Goal: Task Accomplishment & Management: Use online tool/utility

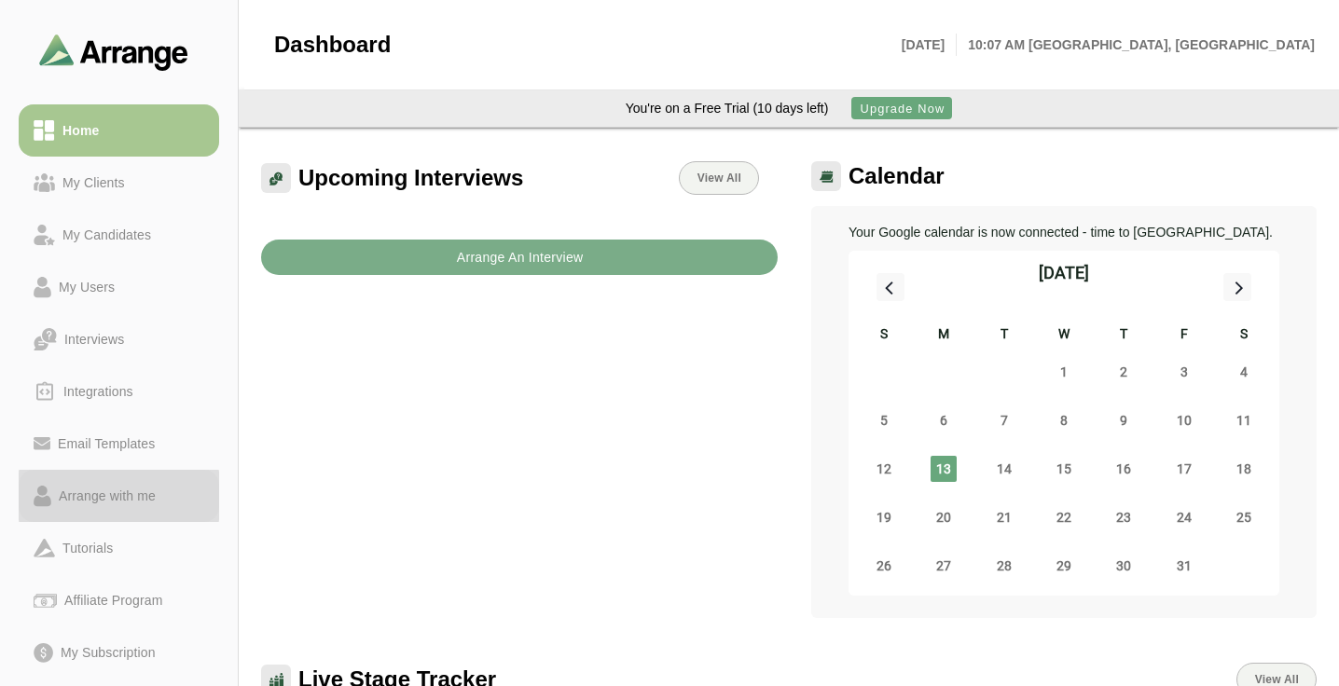
click at [135, 501] on div "Arrange with me" at bounding box center [107, 496] width 112 height 22
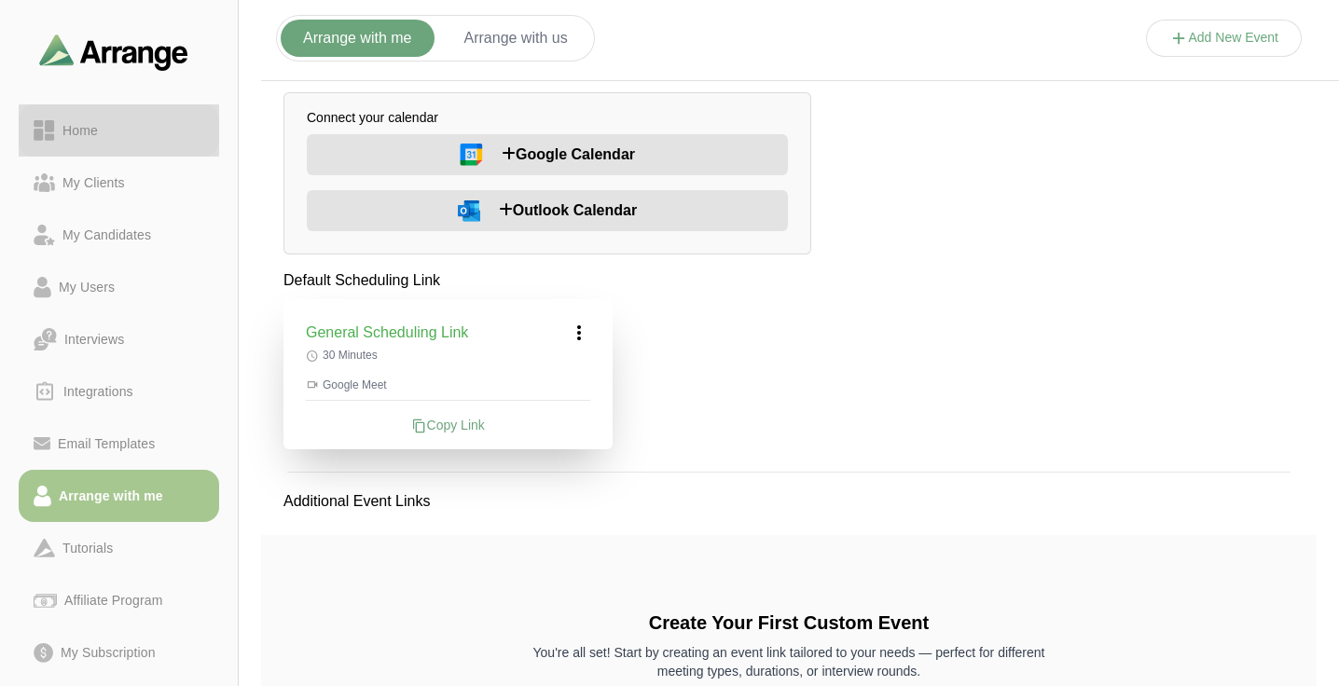
click at [100, 129] on div "Home" at bounding box center [80, 130] width 50 height 22
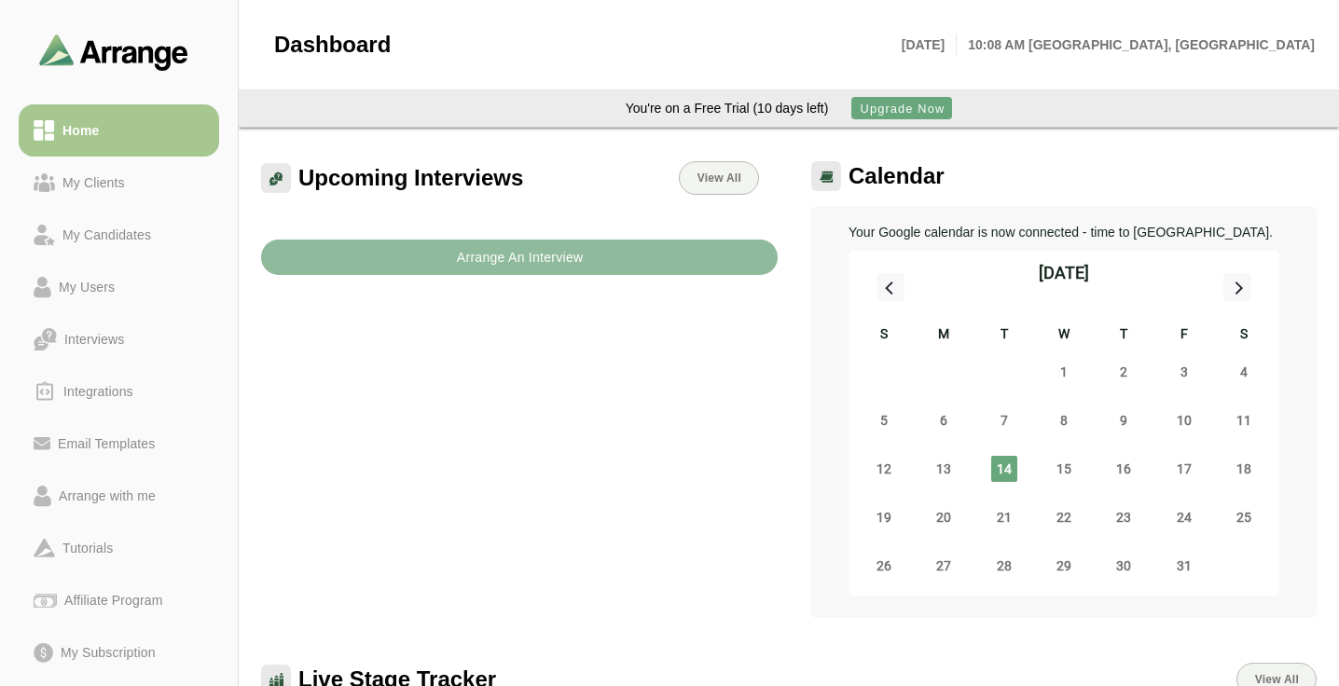
click at [383, 257] on button "Arrange An Interview" at bounding box center [519, 257] width 517 height 35
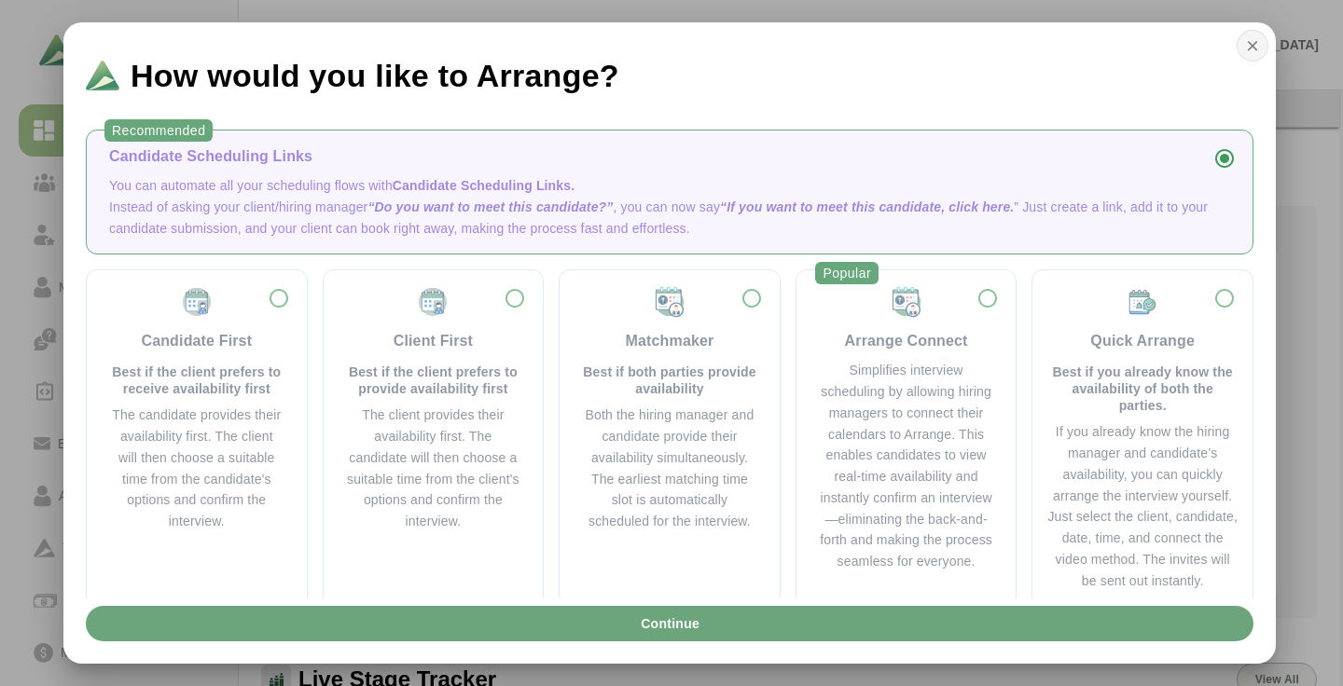
click at [1247, 50] on icon "button" at bounding box center [1252, 45] width 17 height 17
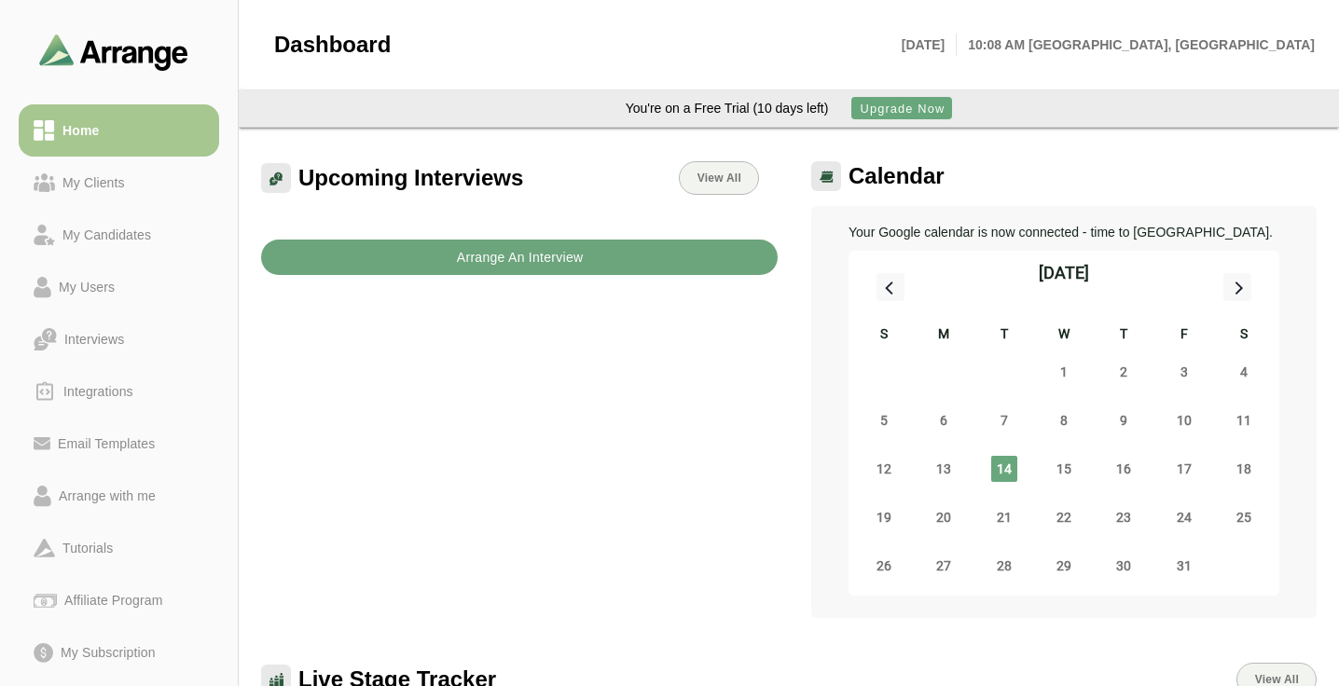
click at [629, 270] on button "Arrange An Interview" at bounding box center [519, 257] width 517 height 35
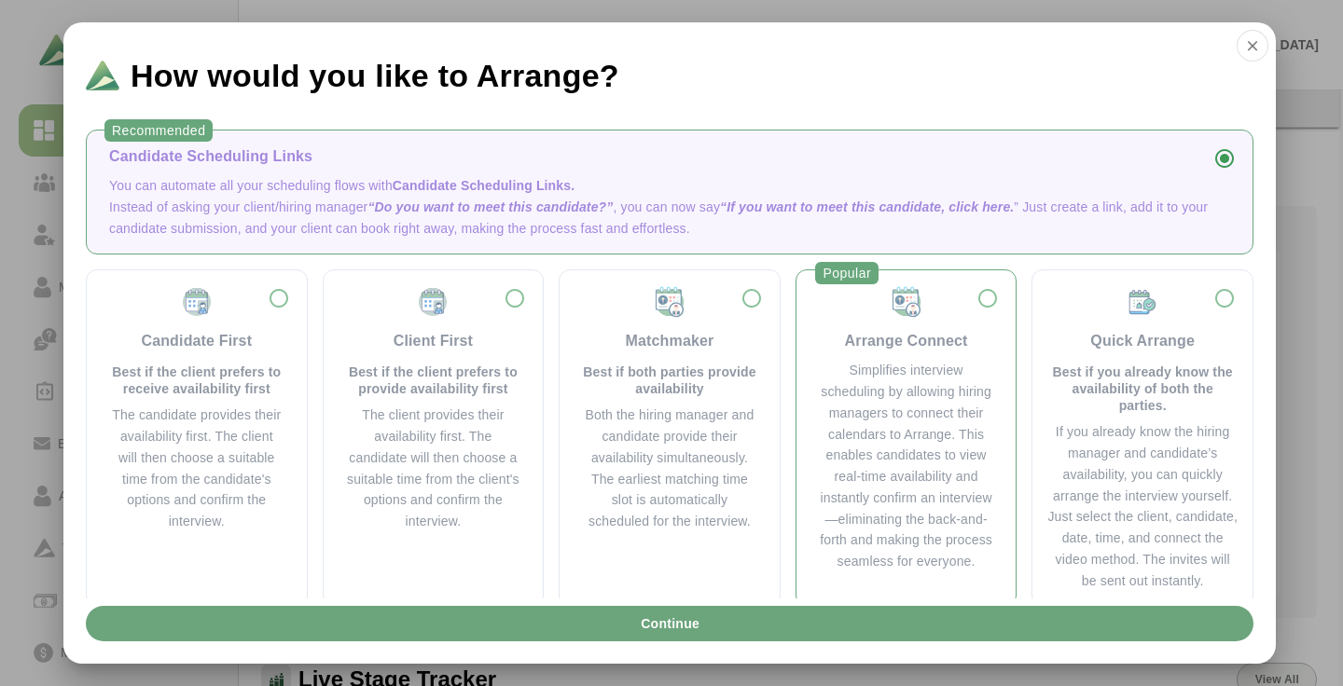
click at [895, 331] on div "Arrange Connect" at bounding box center [906, 341] width 123 height 22
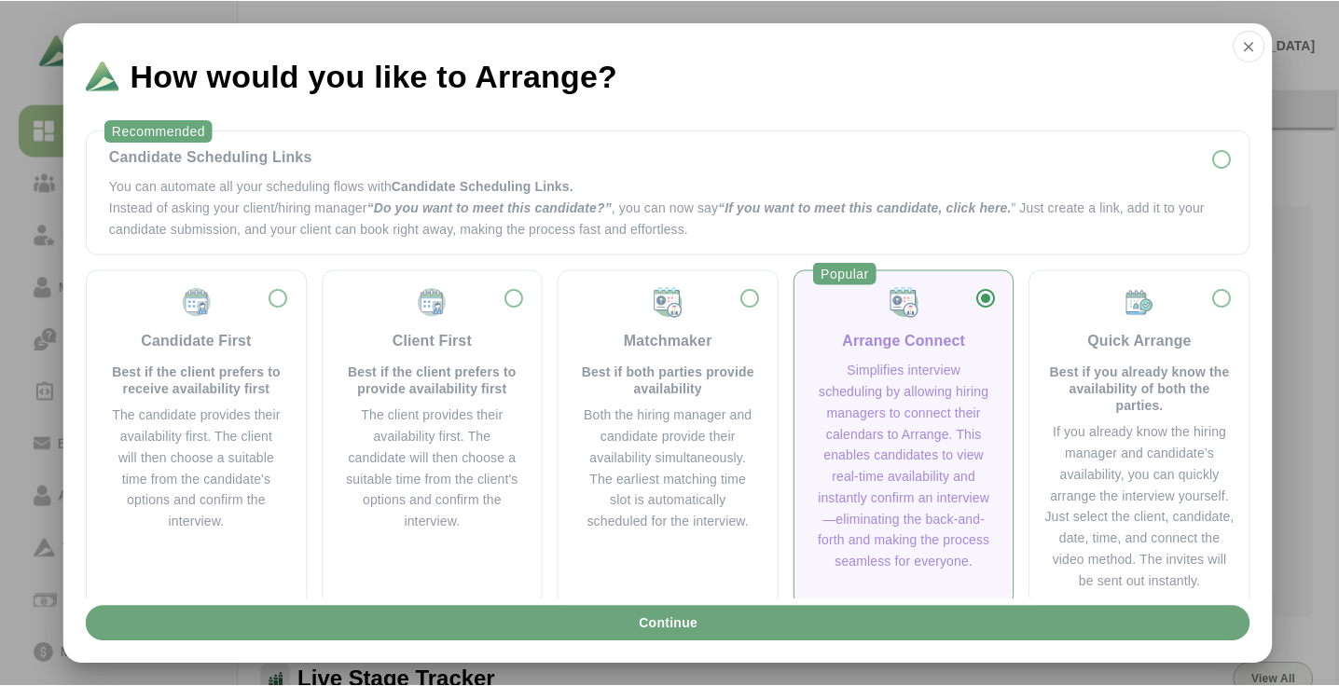
scroll to position [33, 0]
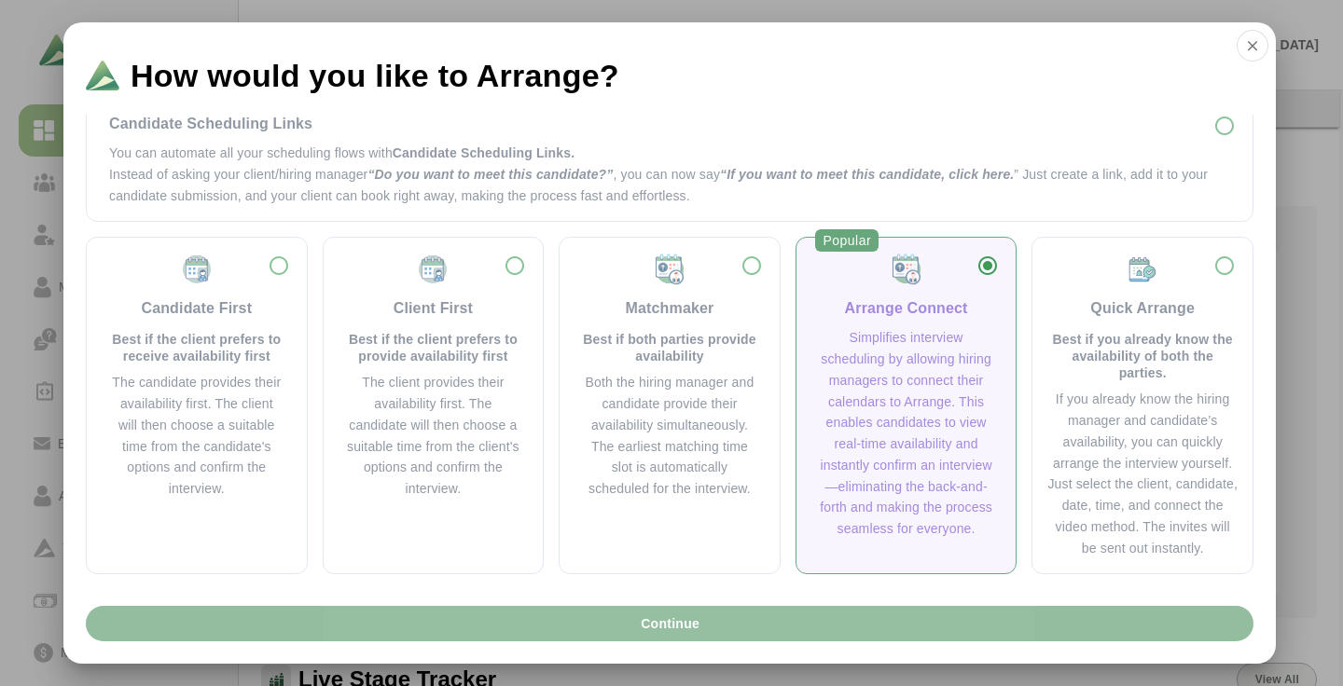
click at [753, 626] on button "Continue" at bounding box center [669, 623] width 1167 height 35
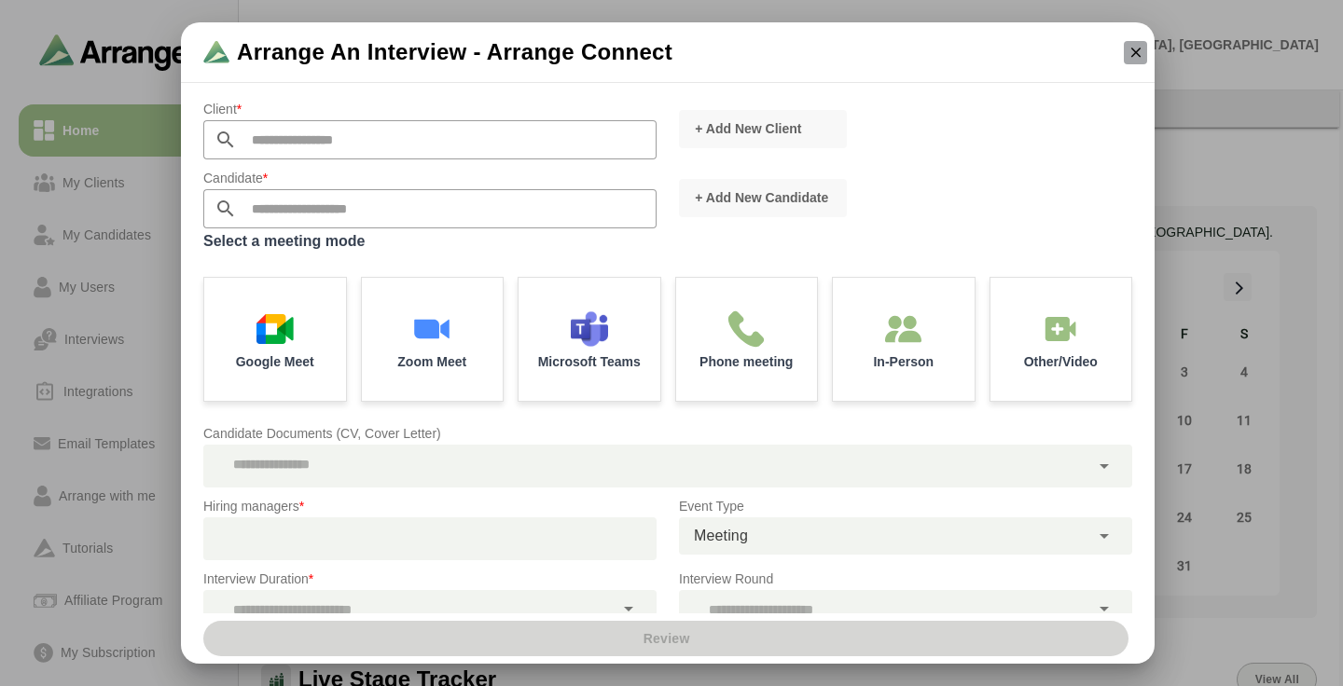
click at [1136, 57] on icon "button" at bounding box center [1135, 52] width 17 height 17
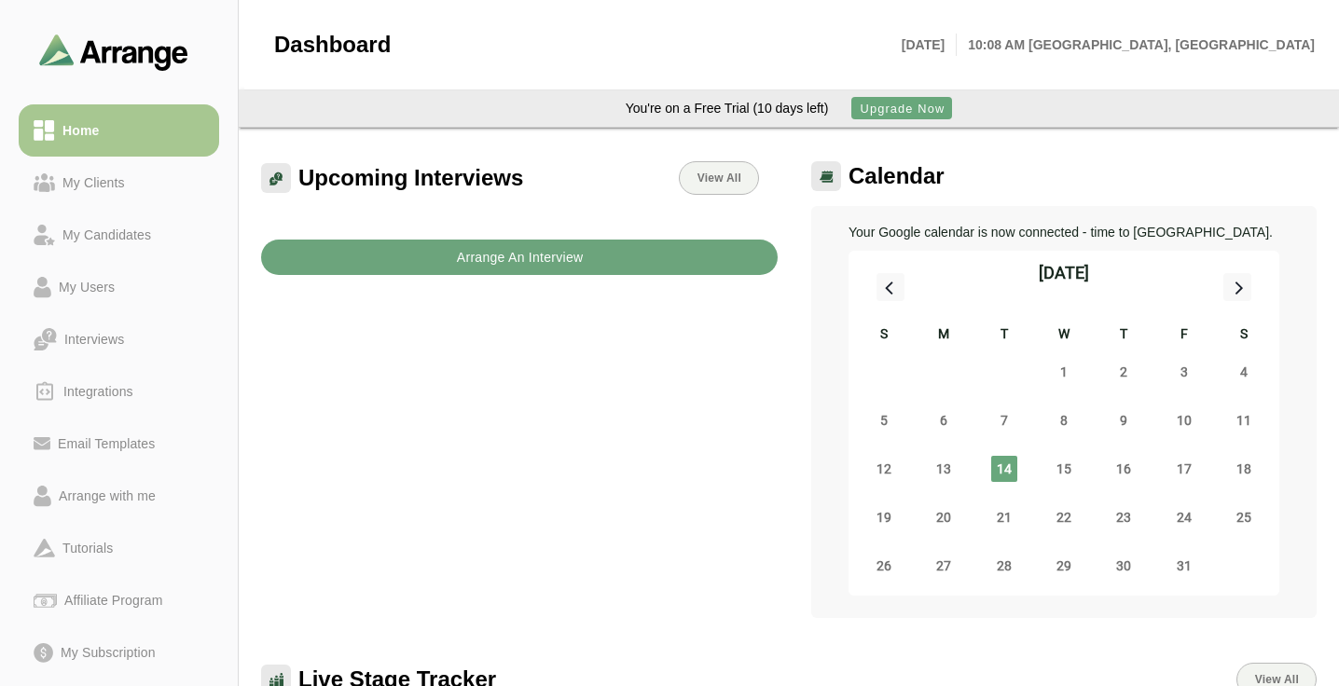
click at [510, 254] on b "Arrange An Interview" at bounding box center [520, 257] width 128 height 35
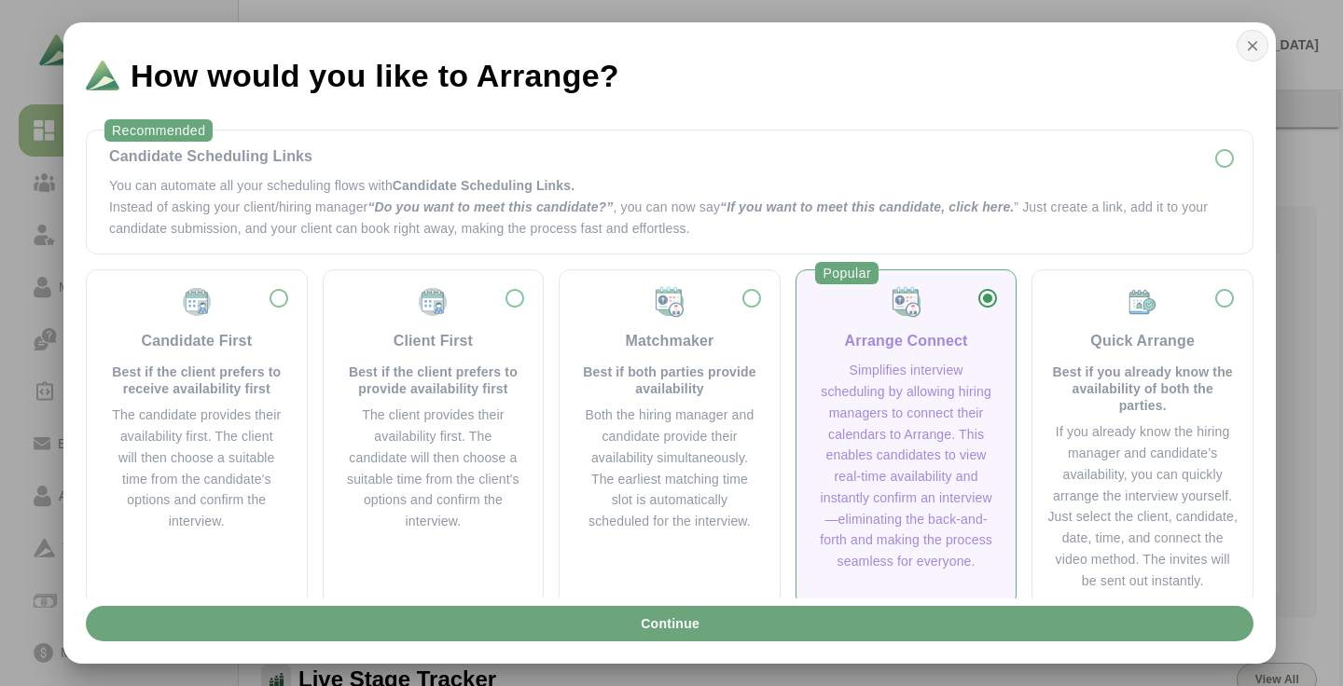
click at [1253, 47] on icon "button" at bounding box center [1252, 45] width 17 height 17
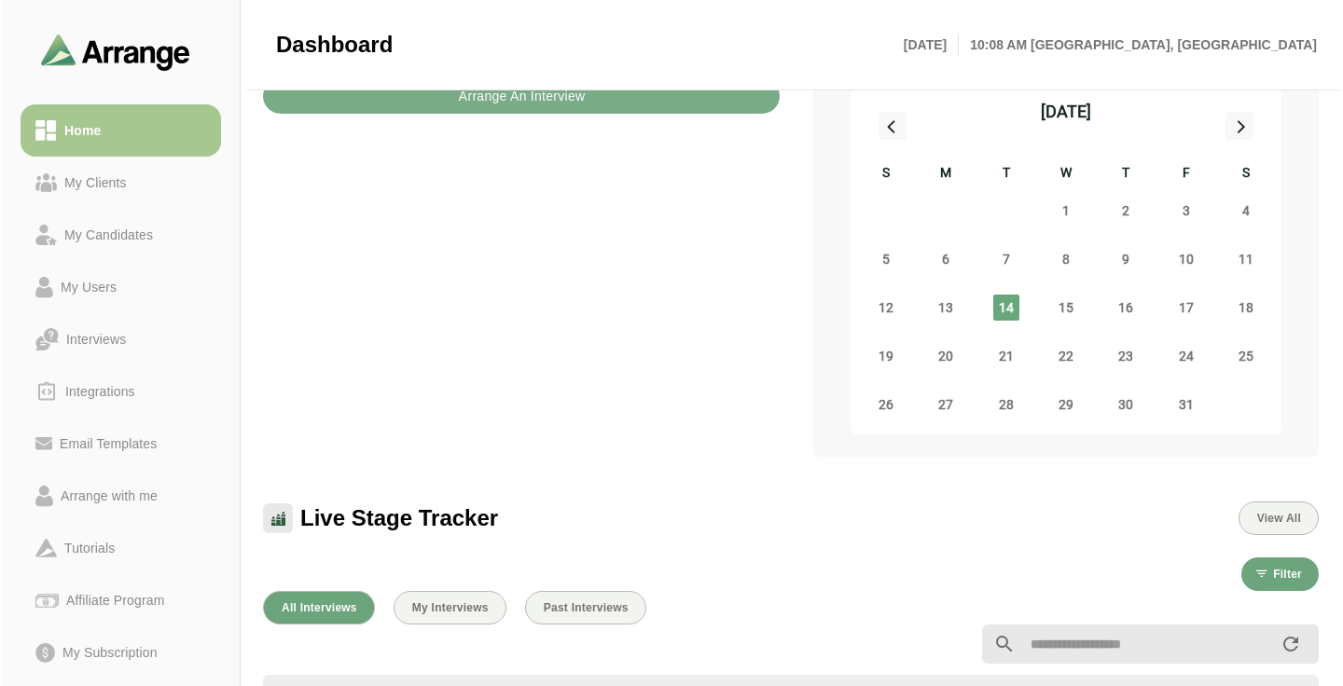
scroll to position [0, 0]
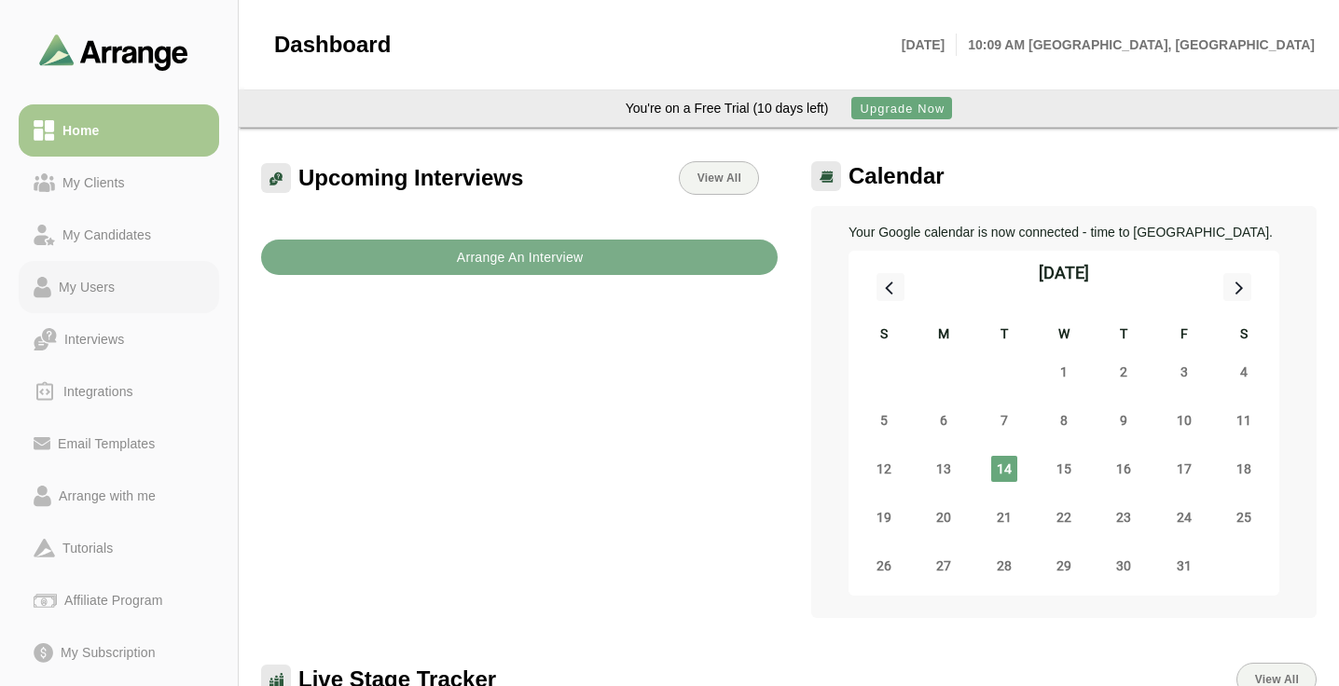
click at [77, 280] on div "My Users" at bounding box center [86, 287] width 71 height 22
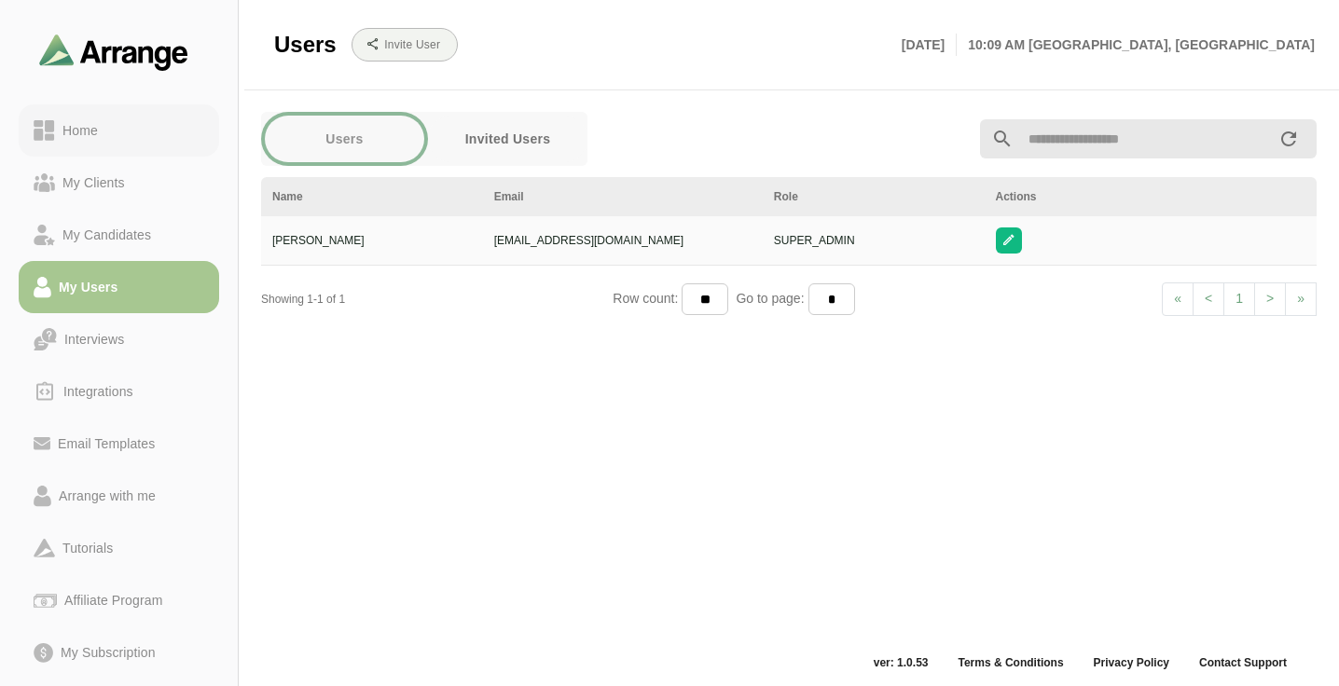
click at [88, 130] on div "Home" at bounding box center [80, 130] width 50 height 22
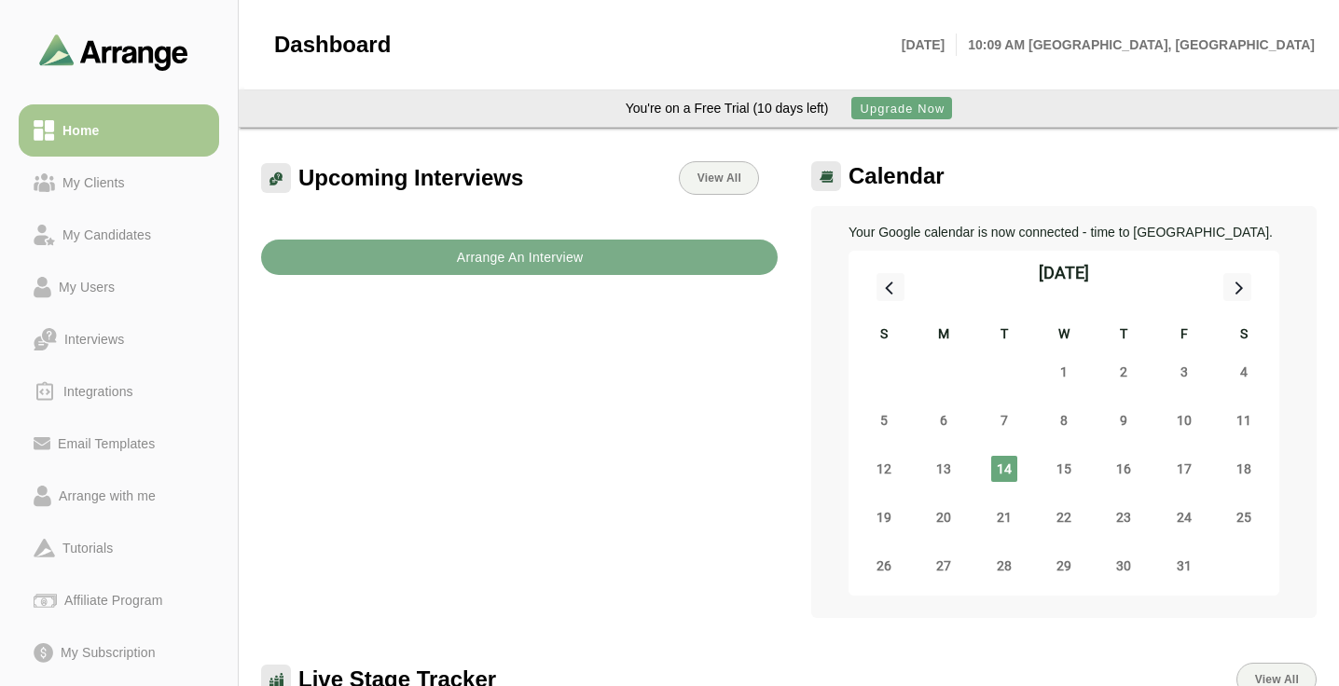
click at [957, 43] on p "[DATE]" at bounding box center [929, 45] width 55 height 22
click at [1066, 21] on div "[DATE] 10:09 AM [GEOGRAPHIC_DATA], [GEOGRAPHIC_DATA]" at bounding box center [1107, 45] width 435 height 50
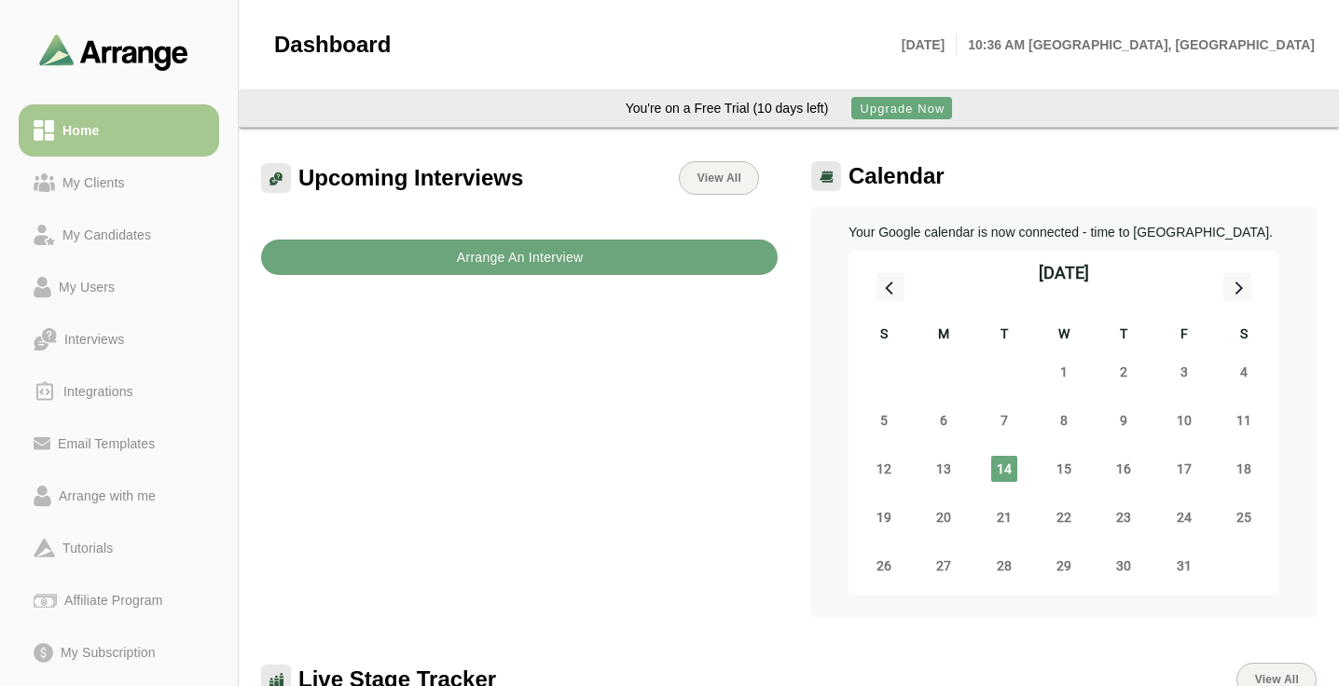
click at [515, 263] on b "Arrange An Interview" at bounding box center [520, 257] width 128 height 35
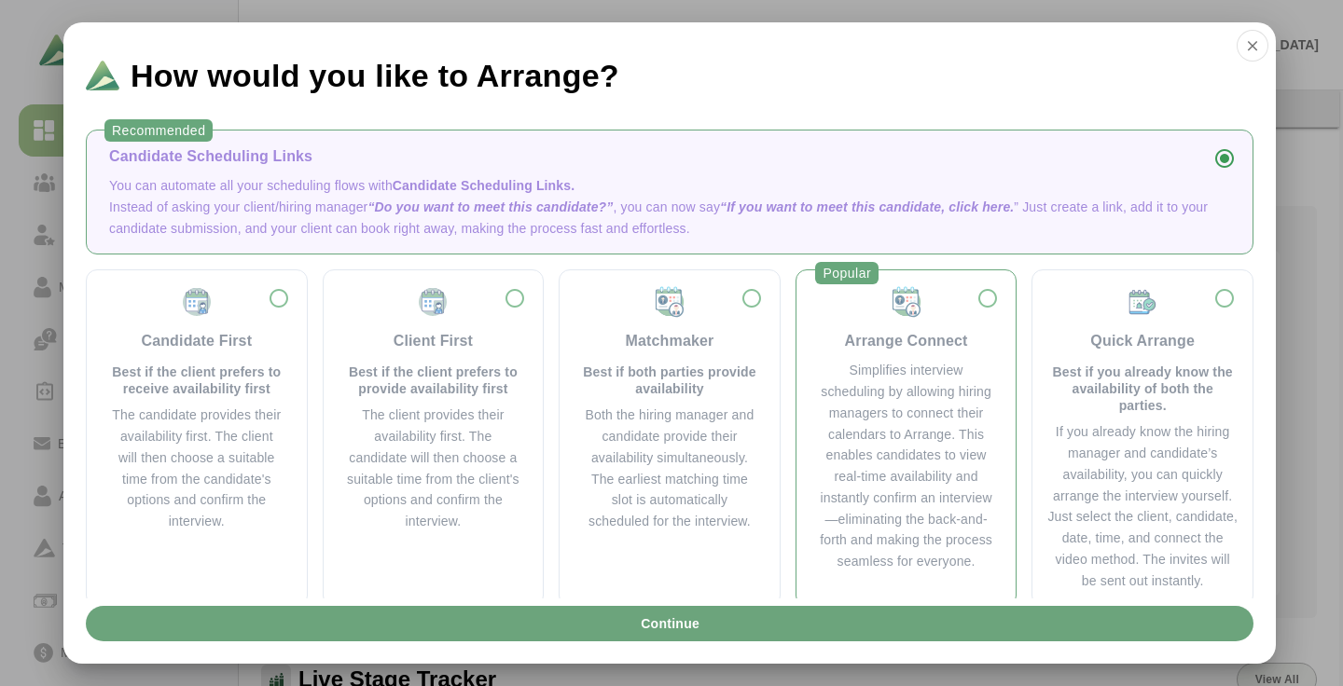
click at [879, 408] on div "Simplifies interview scheduling by allowing hiring managers to connect their ca…" at bounding box center [906, 466] width 175 height 213
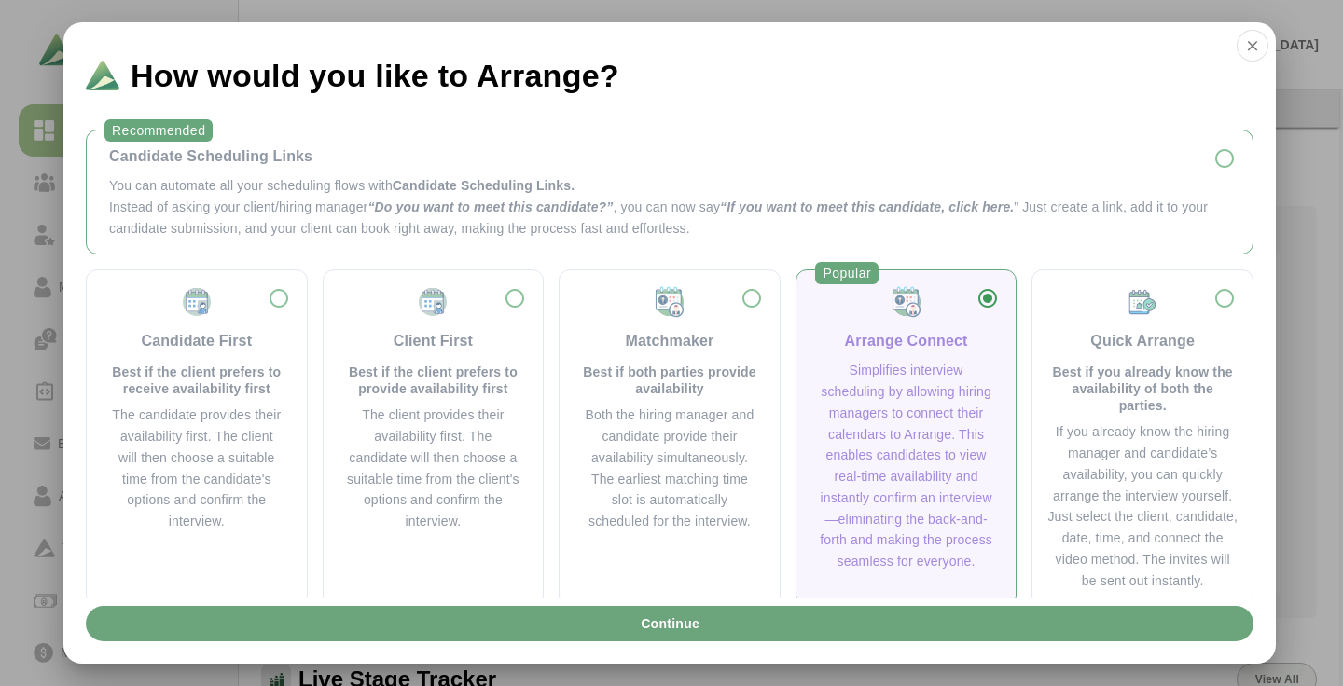
click at [806, 240] on div "Candidate Scheduling Links You can automate all your scheduling flows with Cand…" at bounding box center [669, 192] width 1167 height 125
click at [818, 194] on p "You can automate all your scheduling flows with Candidate Scheduling Links." at bounding box center [669, 185] width 1121 height 21
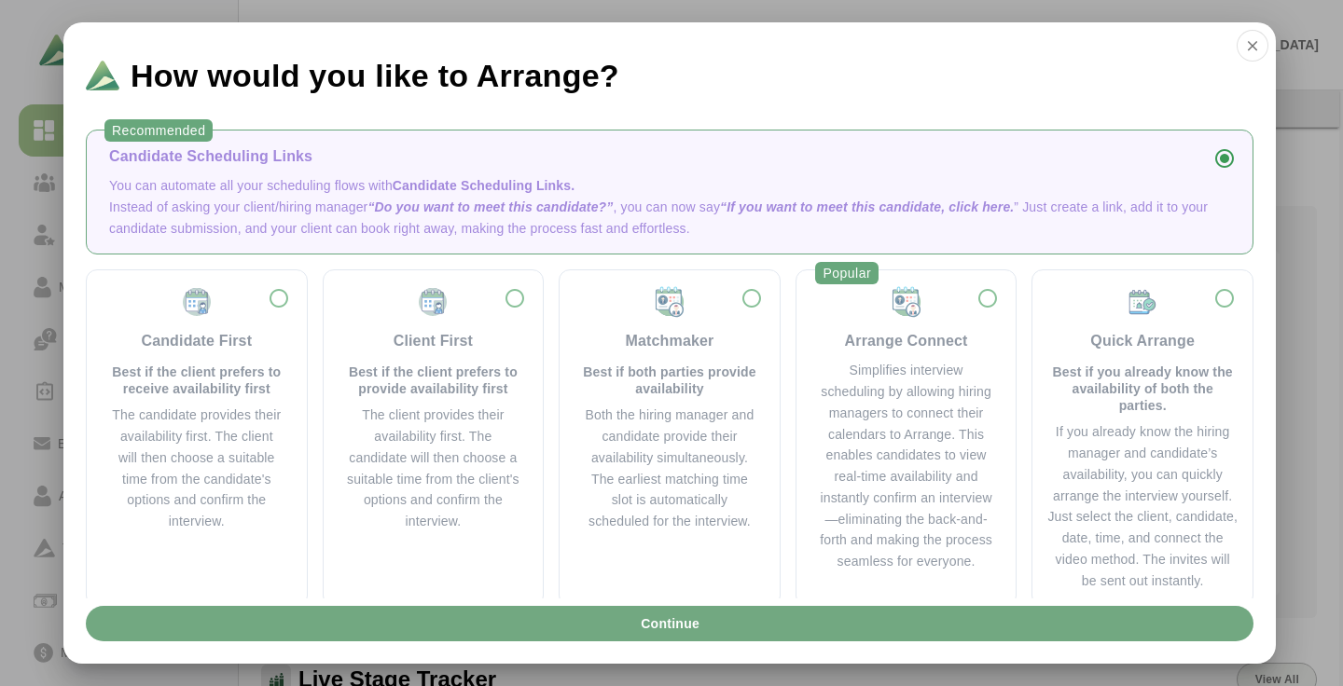
click at [765, 621] on button "Continue" at bounding box center [669, 623] width 1167 height 35
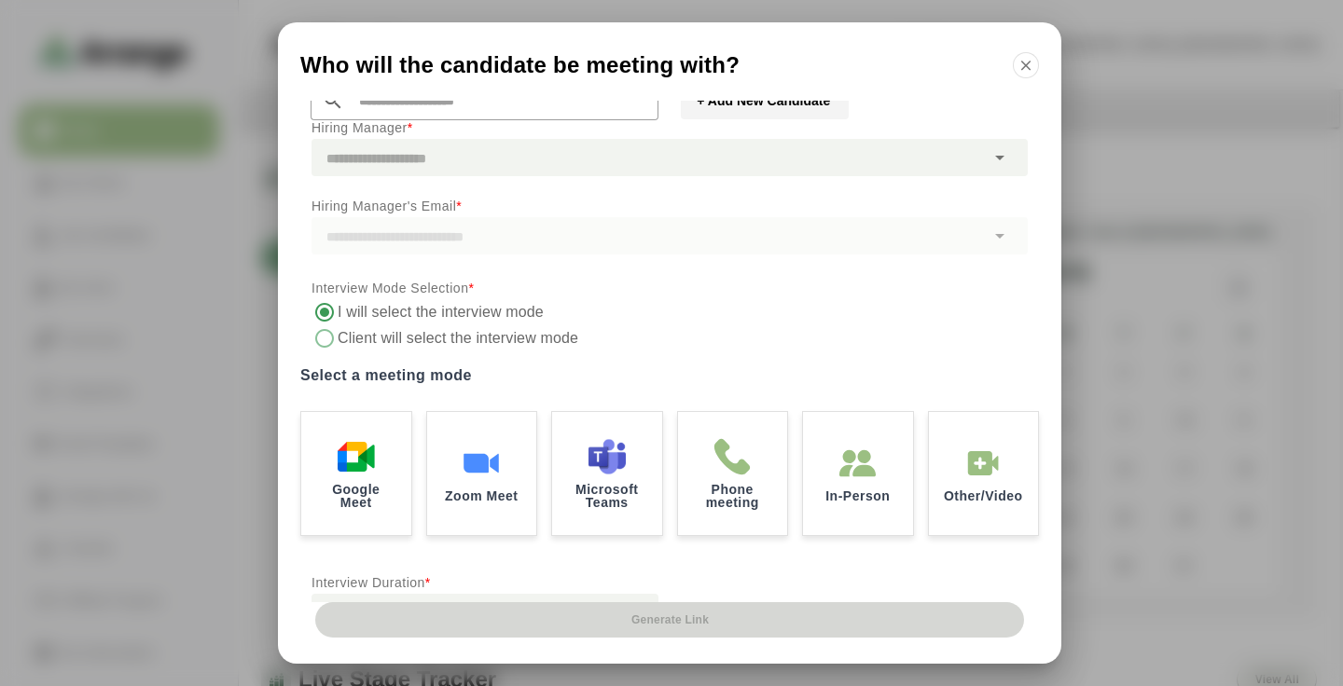
scroll to position [164, 0]
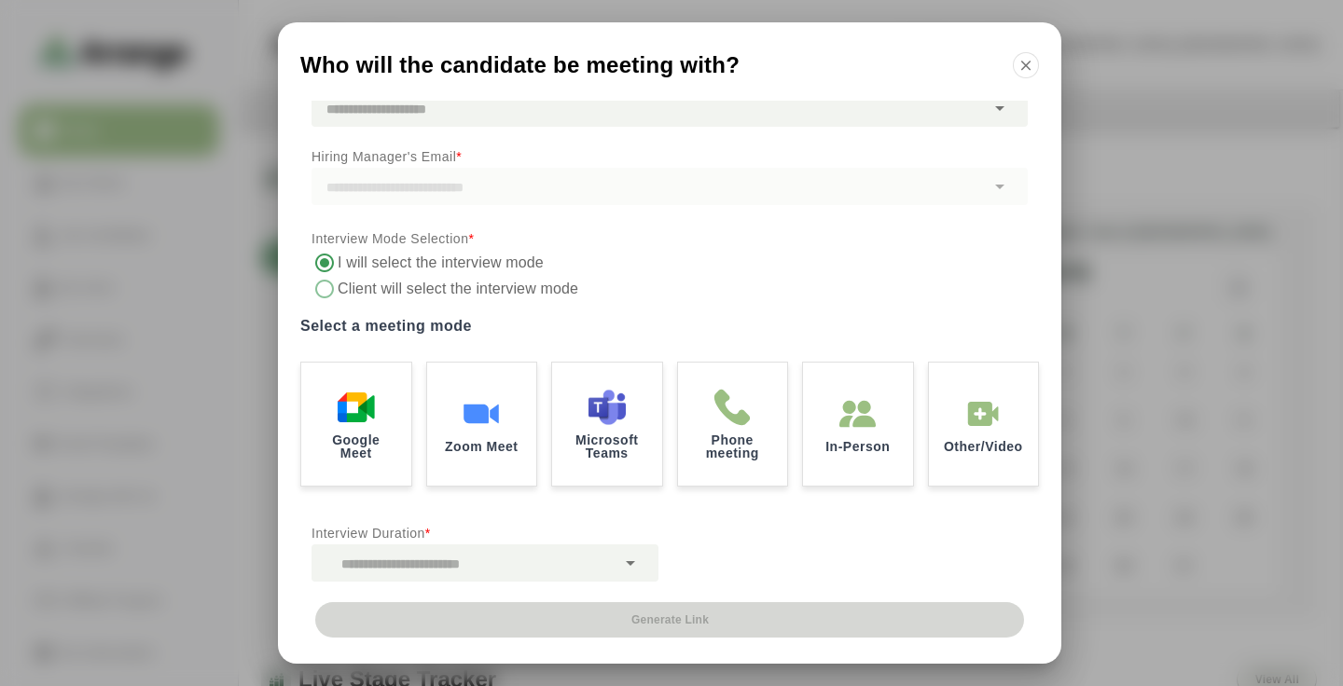
click at [544, 294] on label "Client will select the interview mode" at bounding box center [460, 289] width 244 height 26
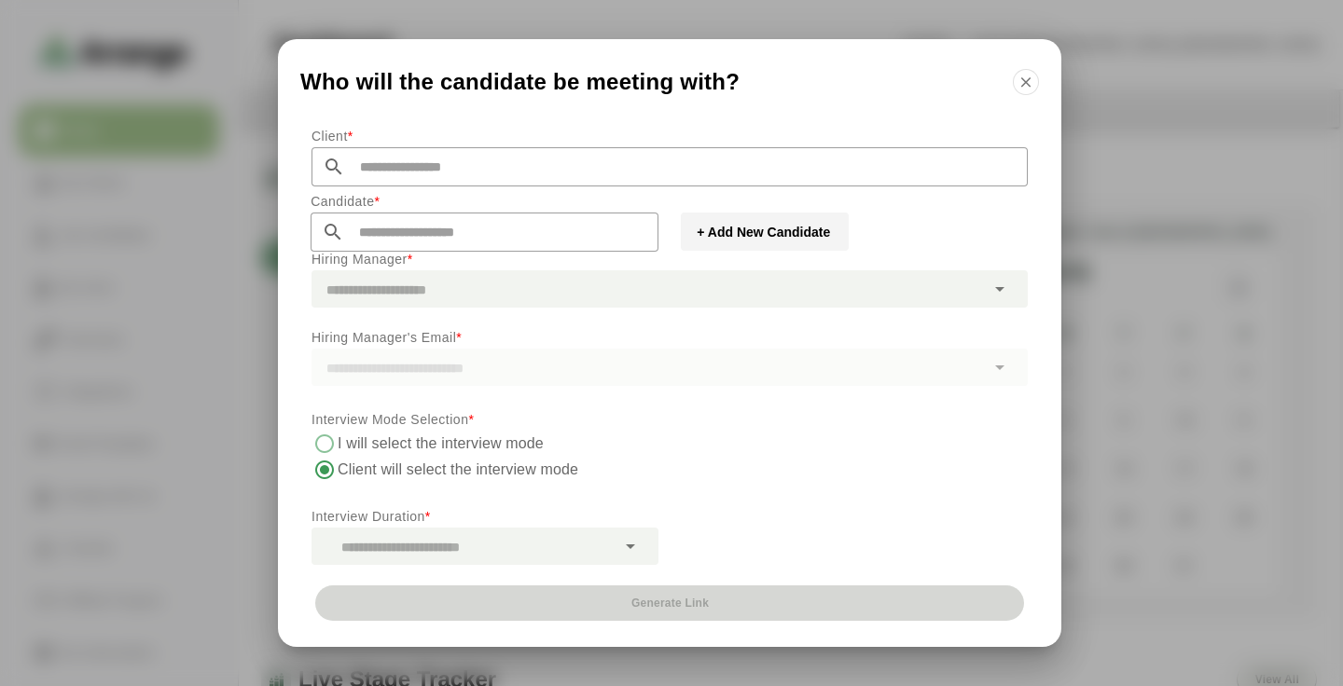
scroll to position [0, 0]
click at [472, 448] on label "I will select the interview mode" at bounding box center [441, 444] width 207 height 26
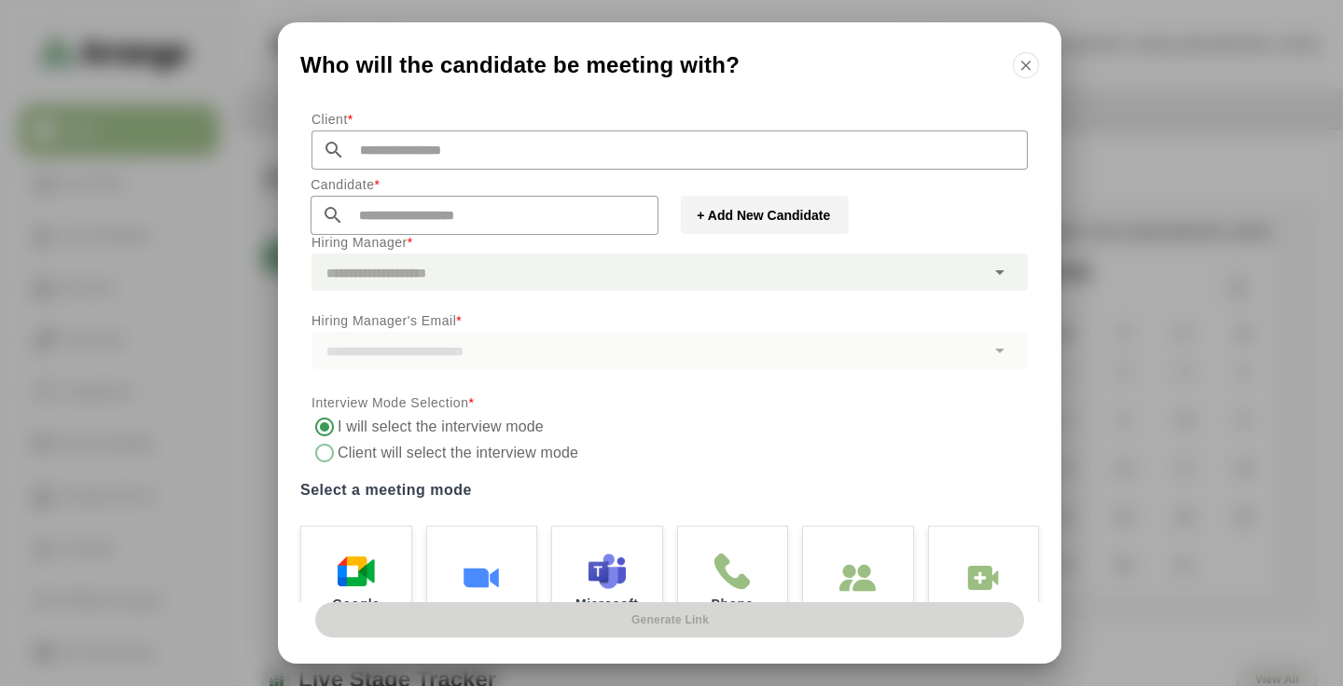
click at [466, 458] on label "Client will select the interview mode" at bounding box center [460, 453] width 244 height 26
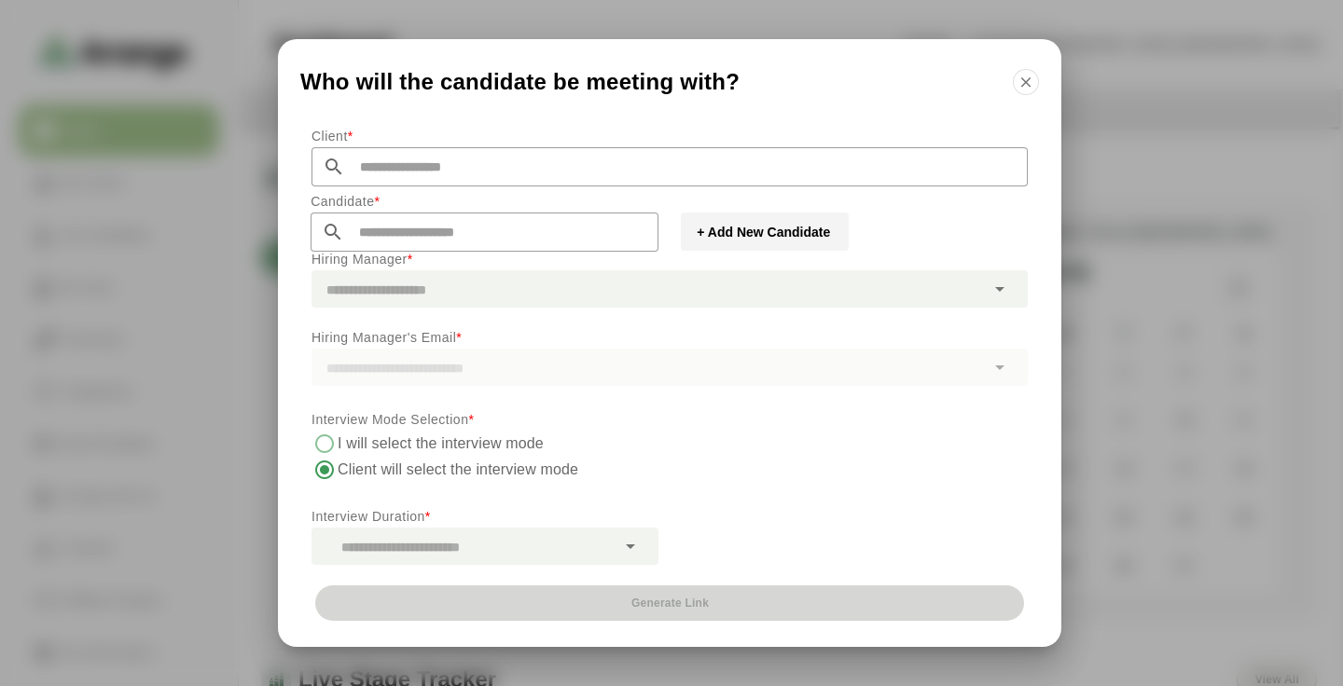
click at [464, 448] on label "I will select the interview mode" at bounding box center [441, 444] width 207 height 26
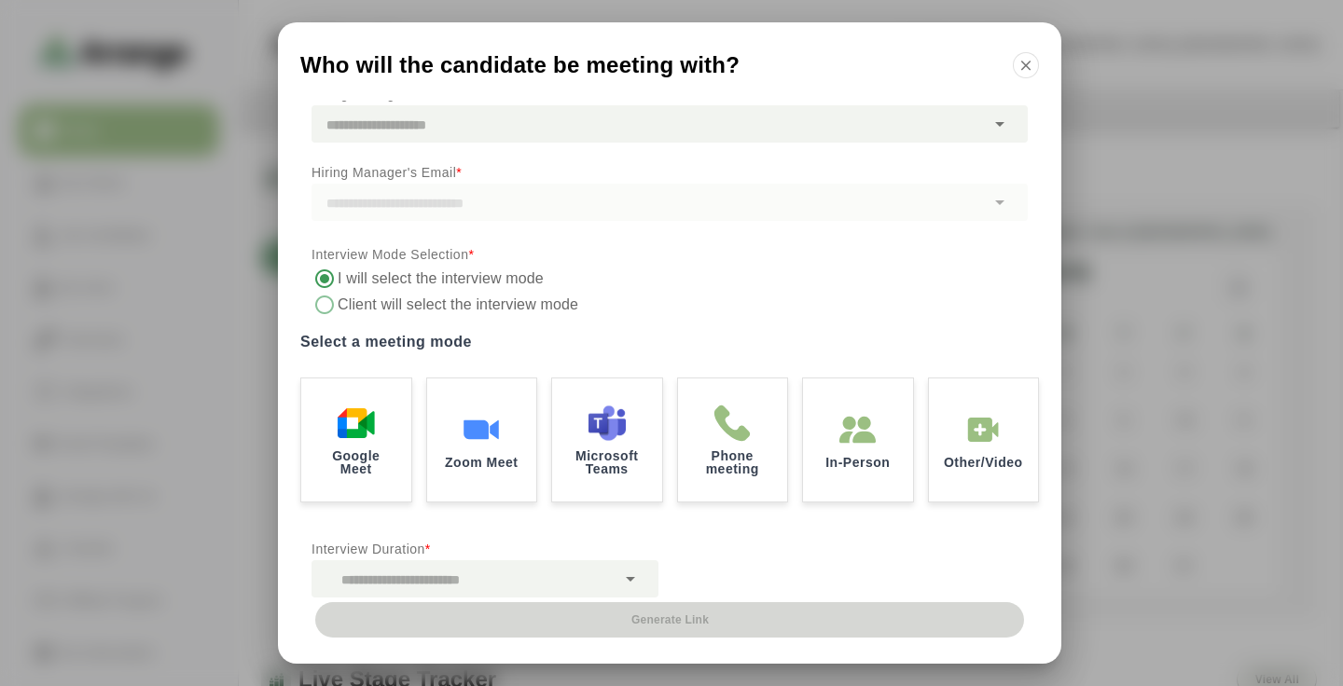
scroll to position [164, 0]
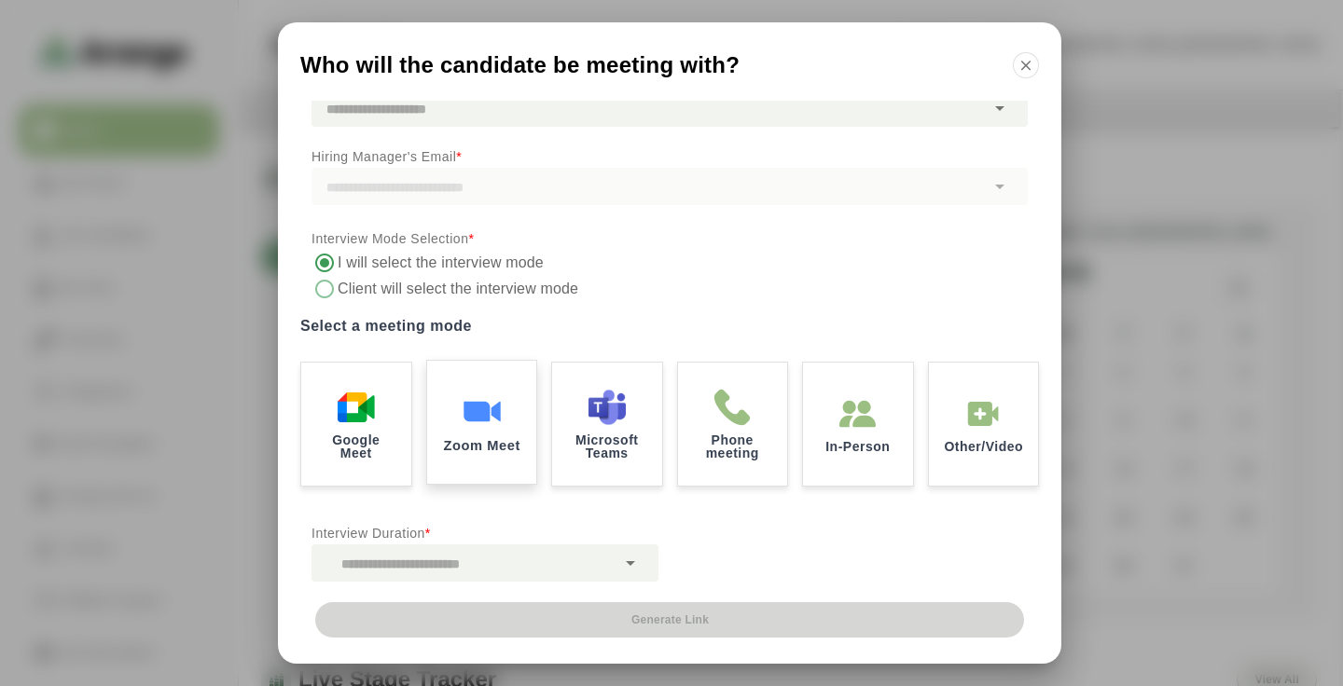
click at [507, 421] on div "Zoom Meet" at bounding box center [481, 423] width 115 height 130
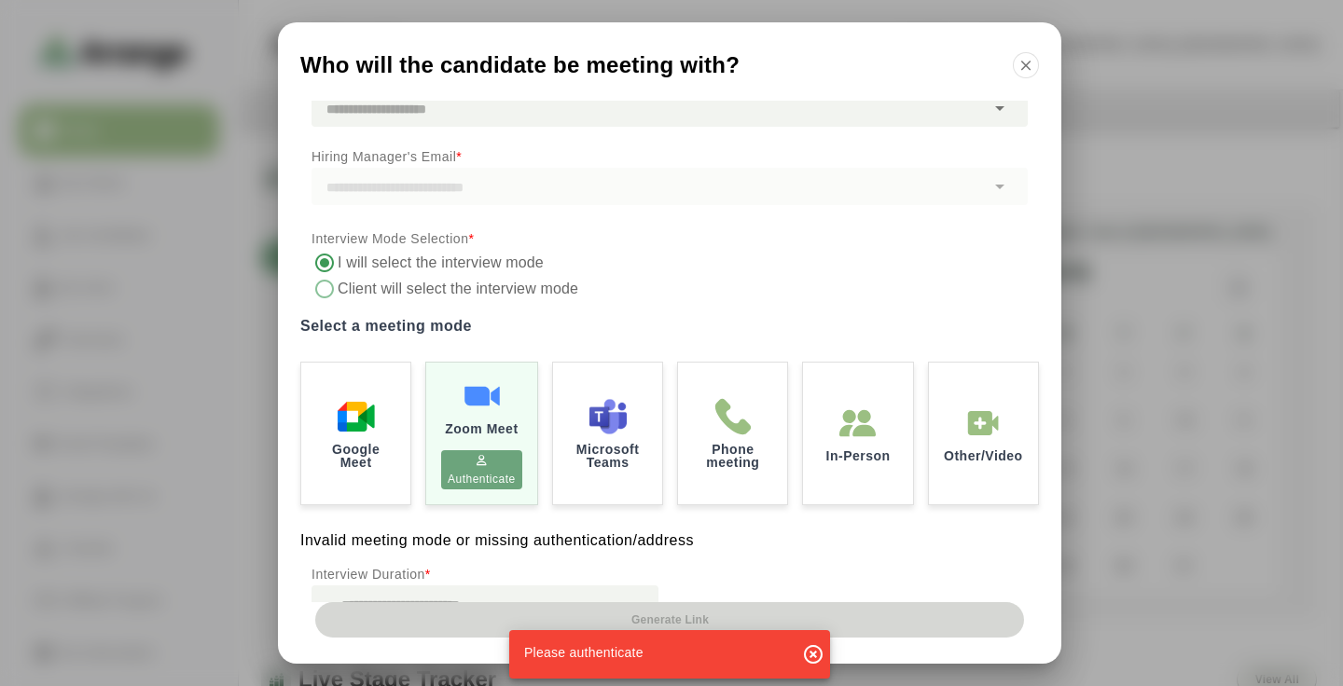
click at [393, 295] on label "Client will select the interview mode" at bounding box center [460, 289] width 244 height 26
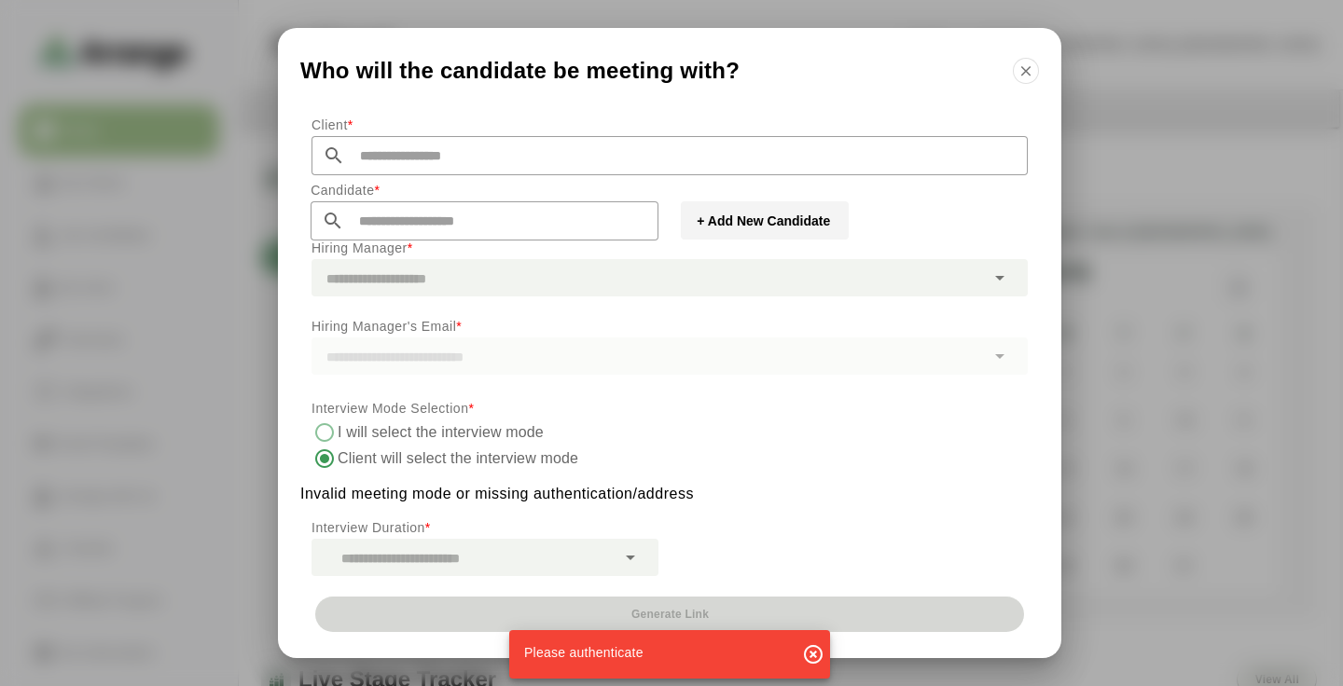
click at [819, 655] on icon "button" at bounding box center [813, 654] width 22 height 22
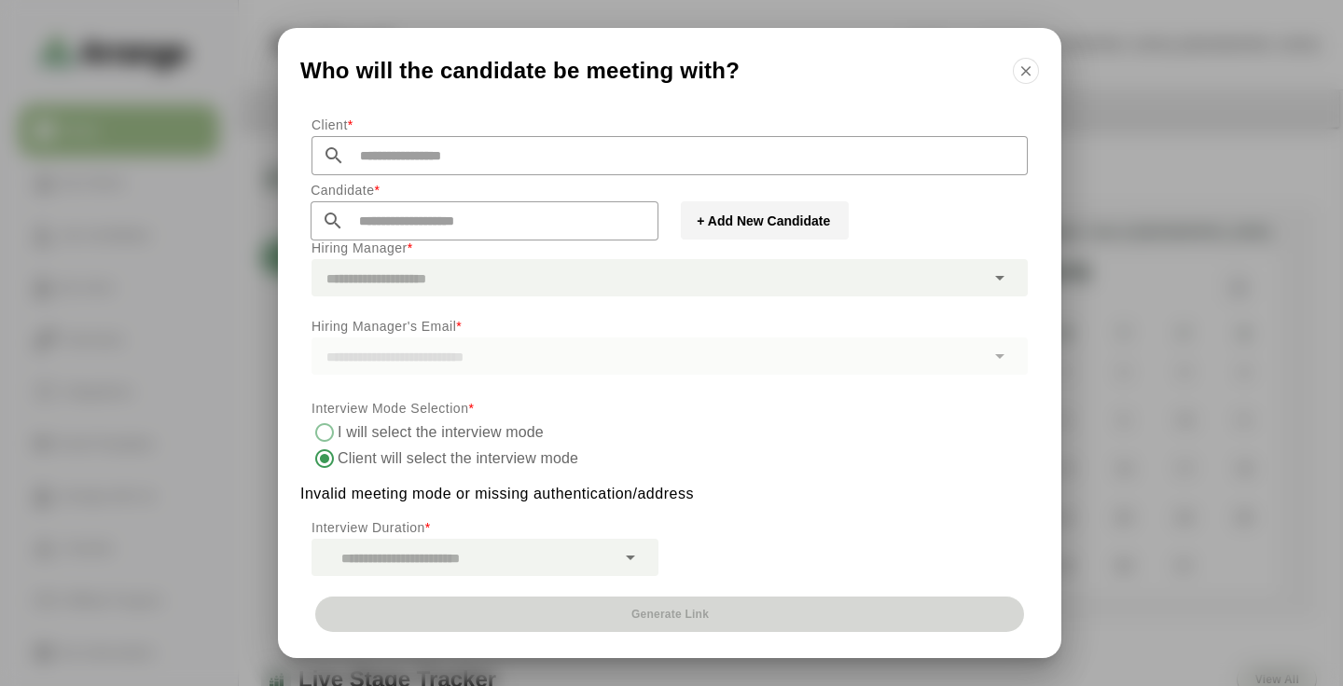
click at [351, 436] on label "I will select the interview mode" at bounding box center [441, 433] width 207 height 26
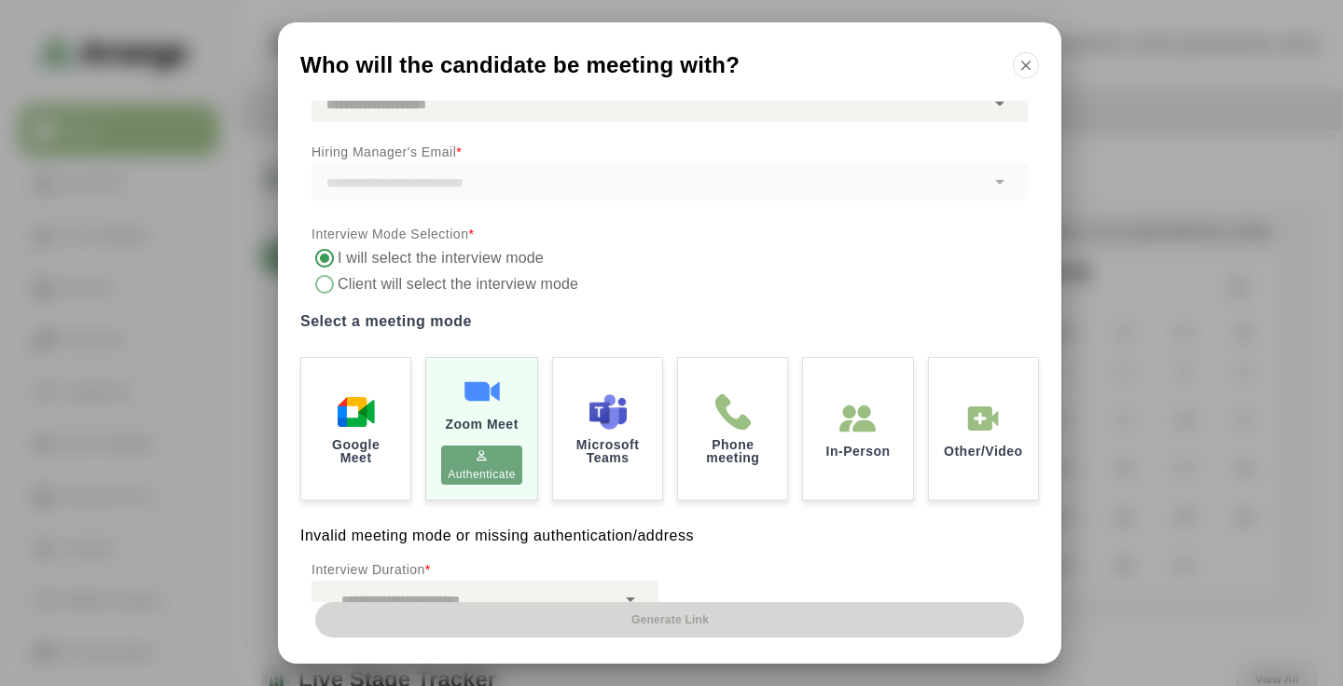
scroll to position [224, 0]
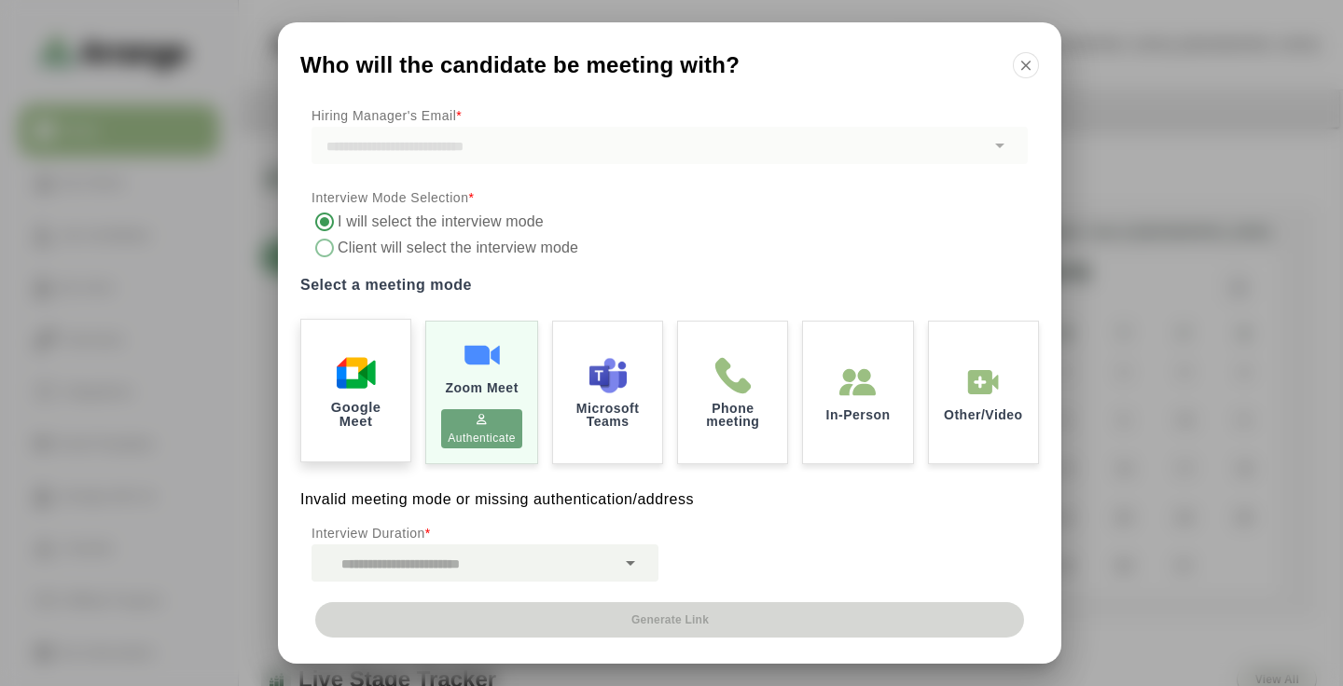
click at [393, 401] on p "Google Meet" at bounding box center [356, 414] width 84 height 27
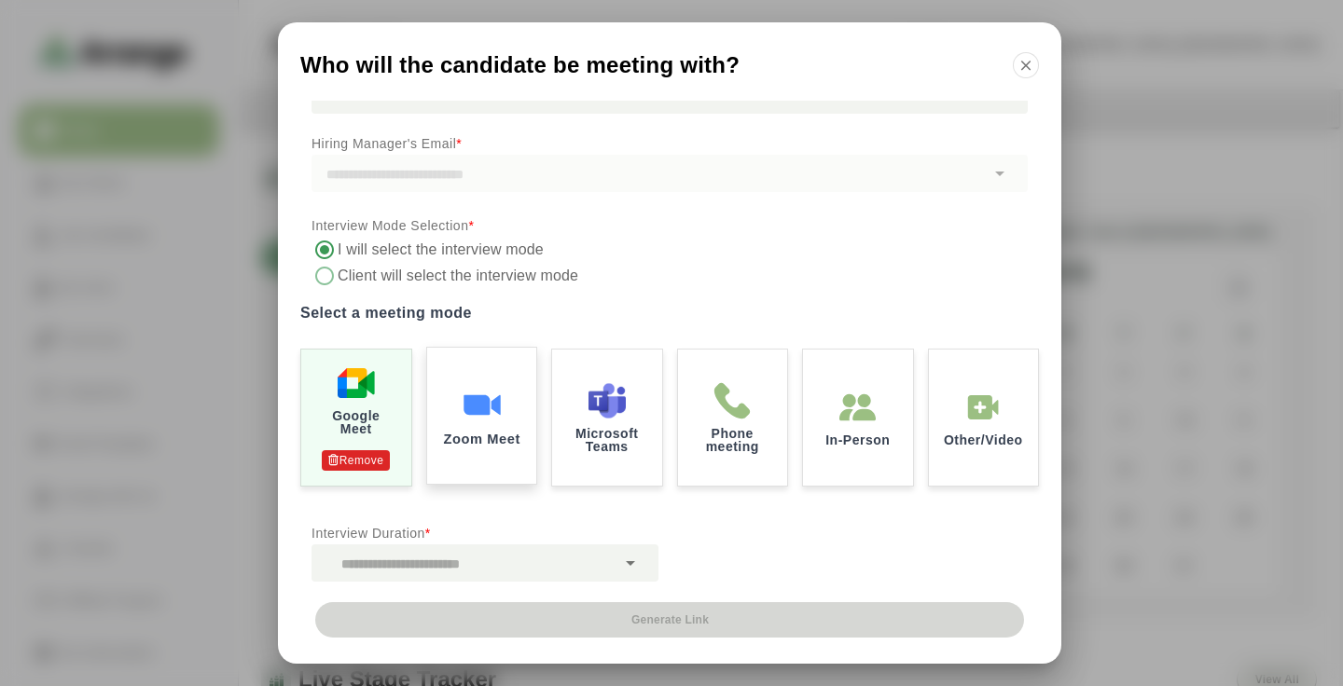
click at [499, 379] on div "Zoom Meet" at bounding box center [481, 415] width 115 height 143
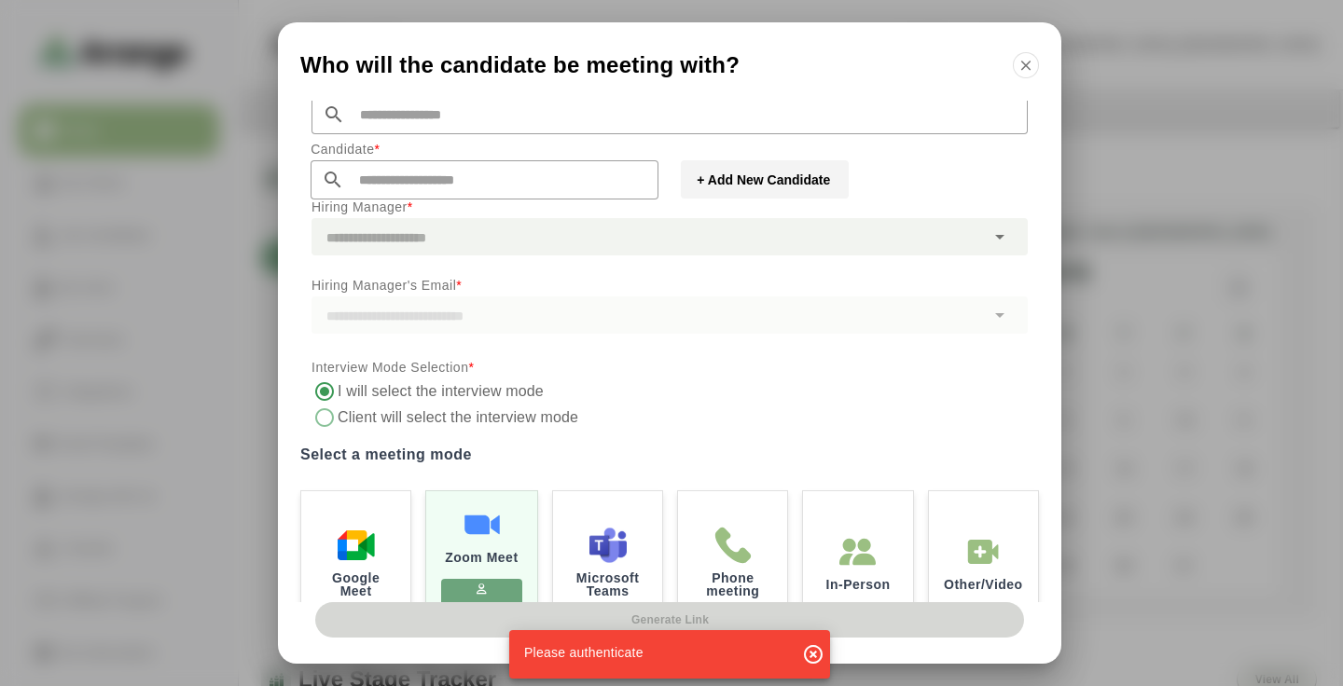
scroll to position [0, 0]
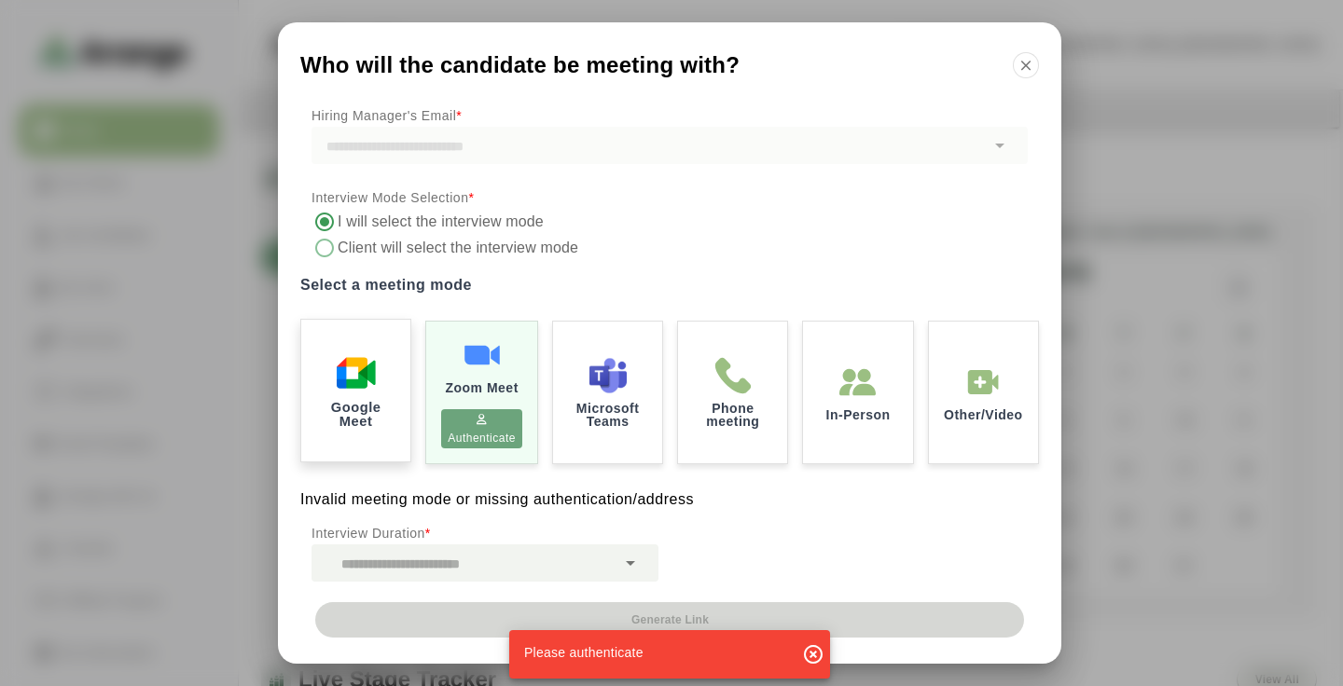
click at [385, 334] on div "Google Meet" at bounding box center [355, 390] width 115 height 149
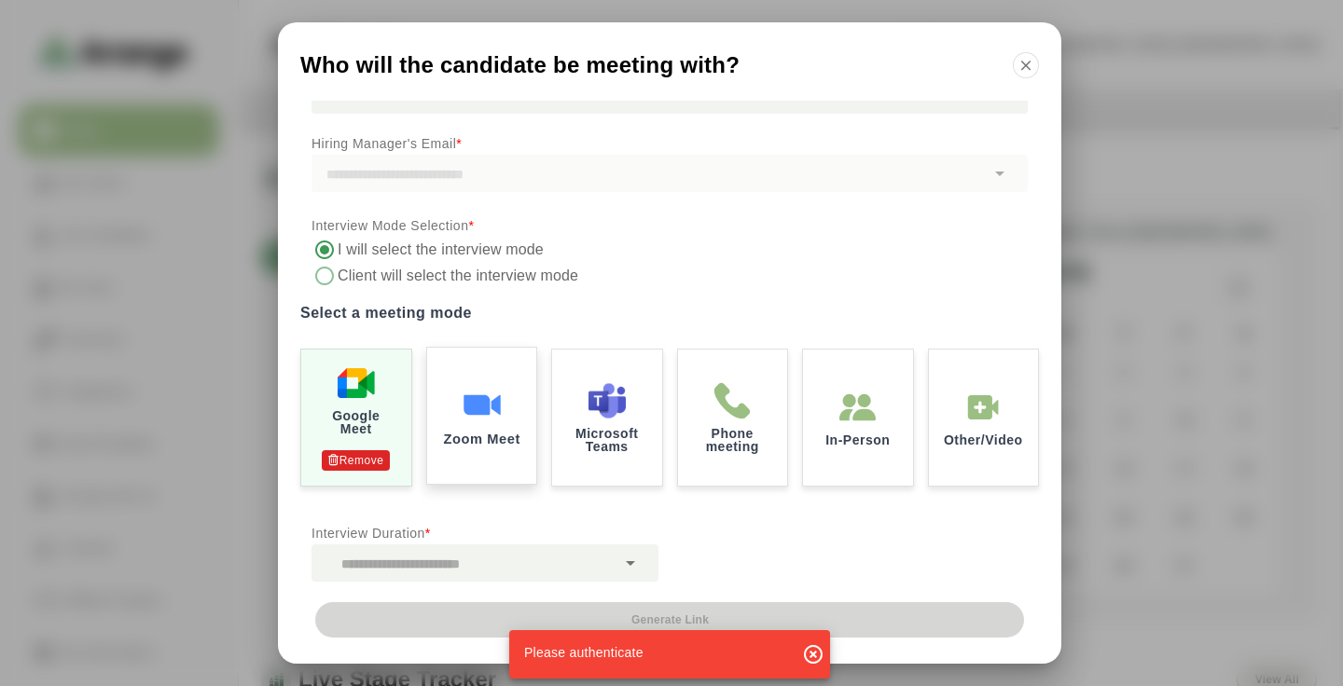
click at [442, 368] on div "Zoom Meet" at bounding box center [481, 415] width 115 height 143
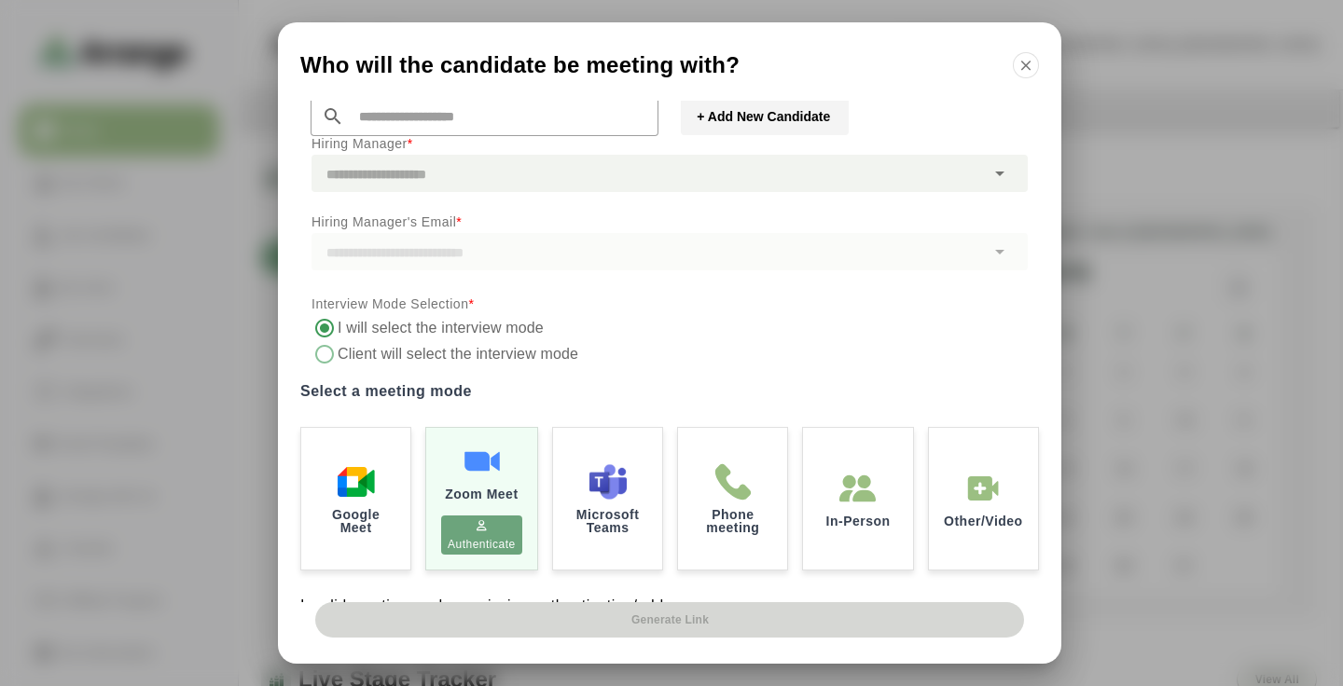
scroll to position [62, 0]
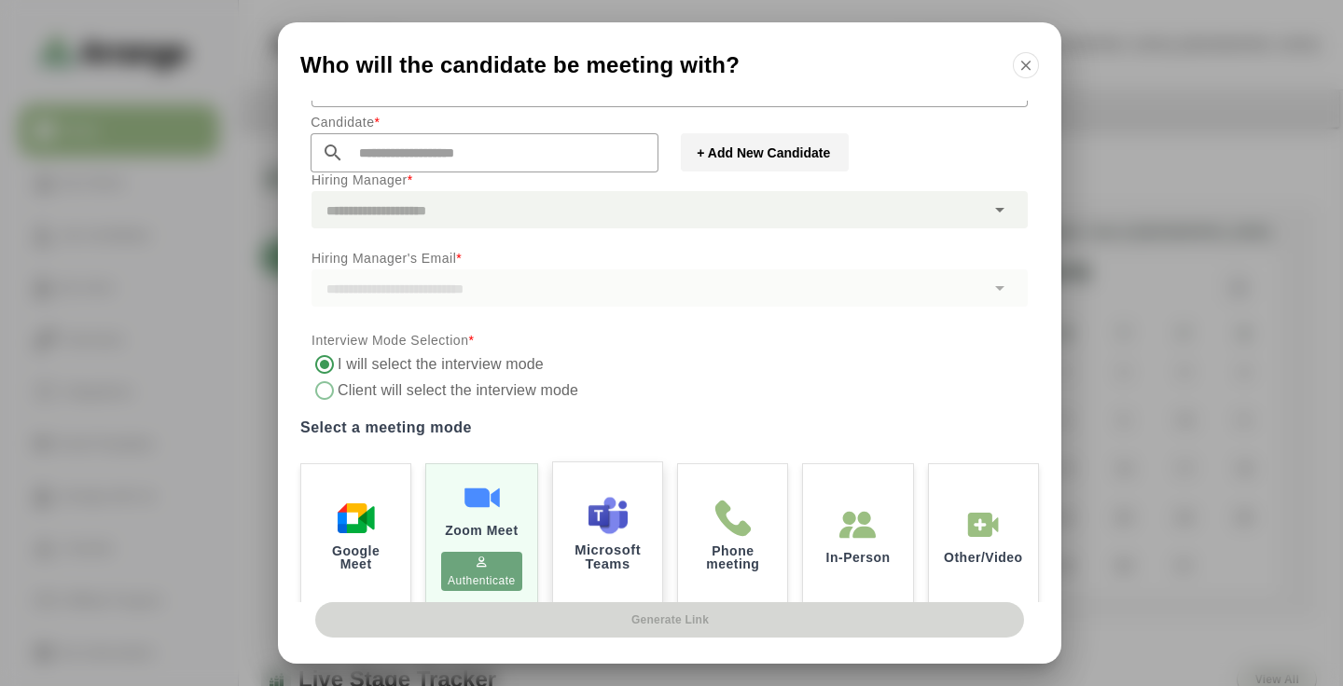
click at [596, 497] on div "Microsoft Teams" at bounding box center [607, 533] width 115 height 149
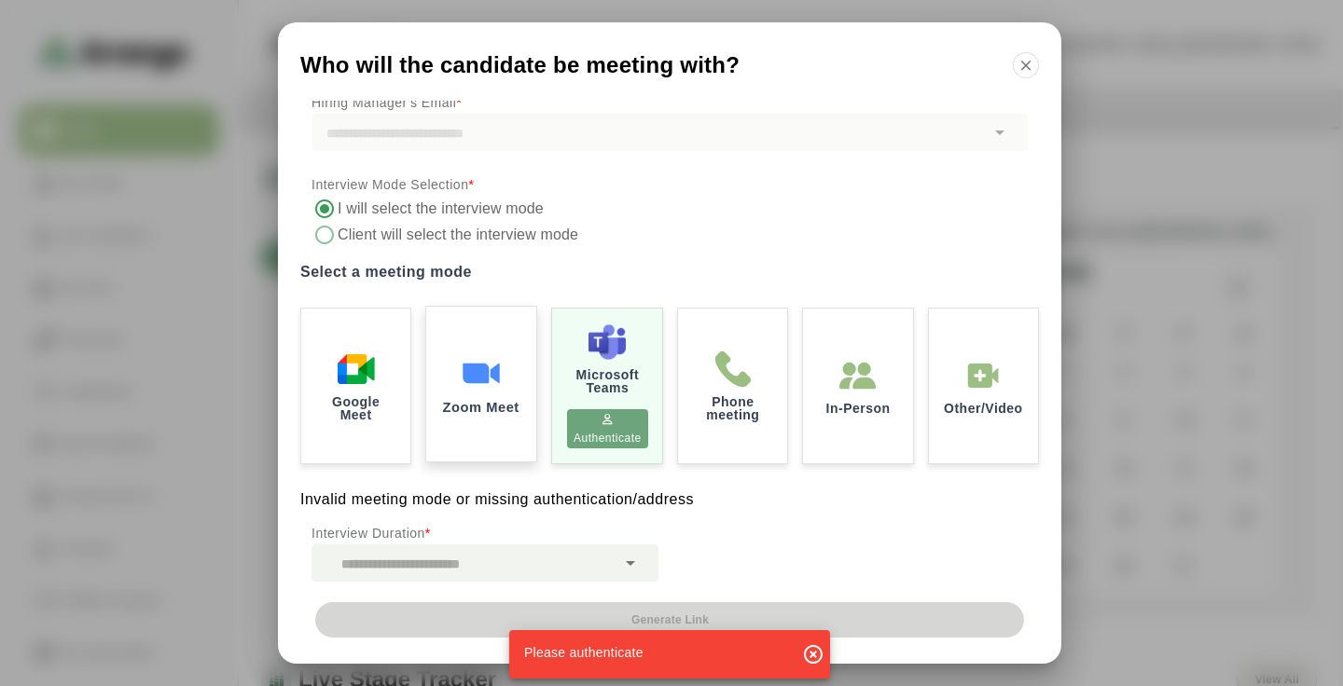
click at [514, 373] on div "Zoom Meet" at bounding box center [480, 384] width 115 height 162
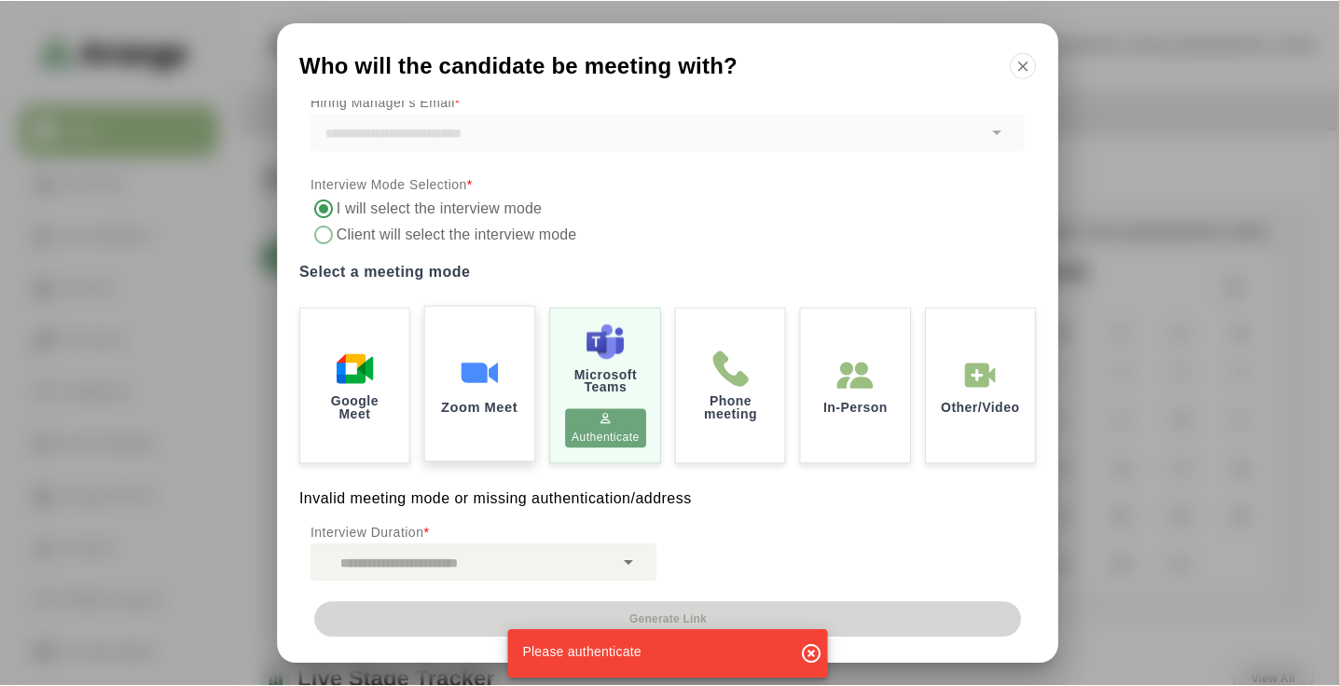
scroll to position [224, 0]
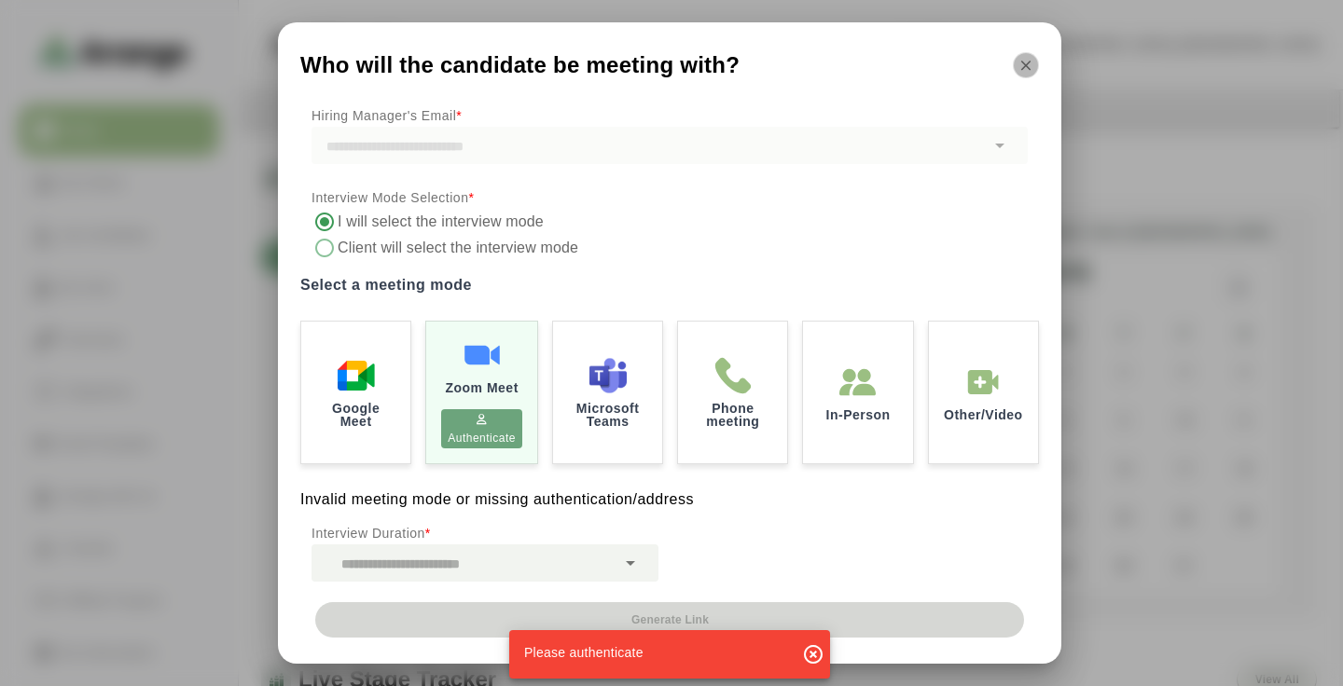
click at [1023, 63] on icon "button" at bounding box center [1025, 65] width 17 height 17
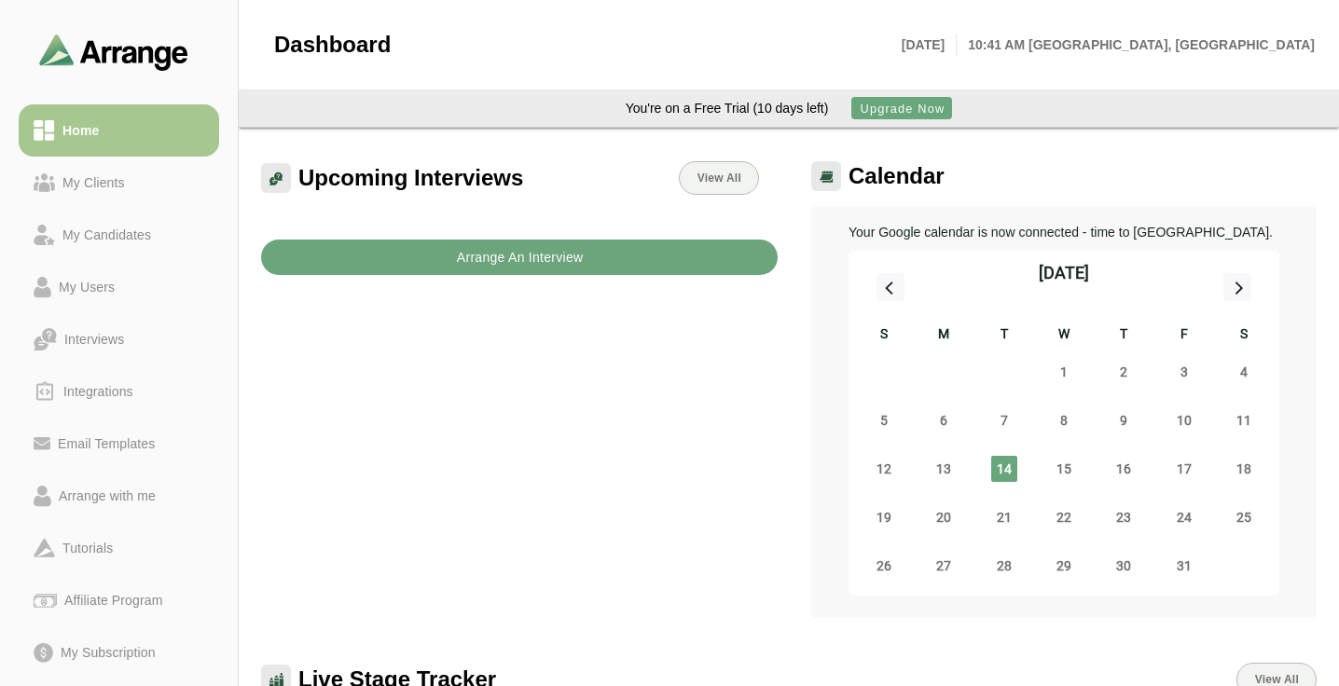
click at [652, 262] on button "Arrange An Interview" at bounding box center [519, 257] width 517 height 35
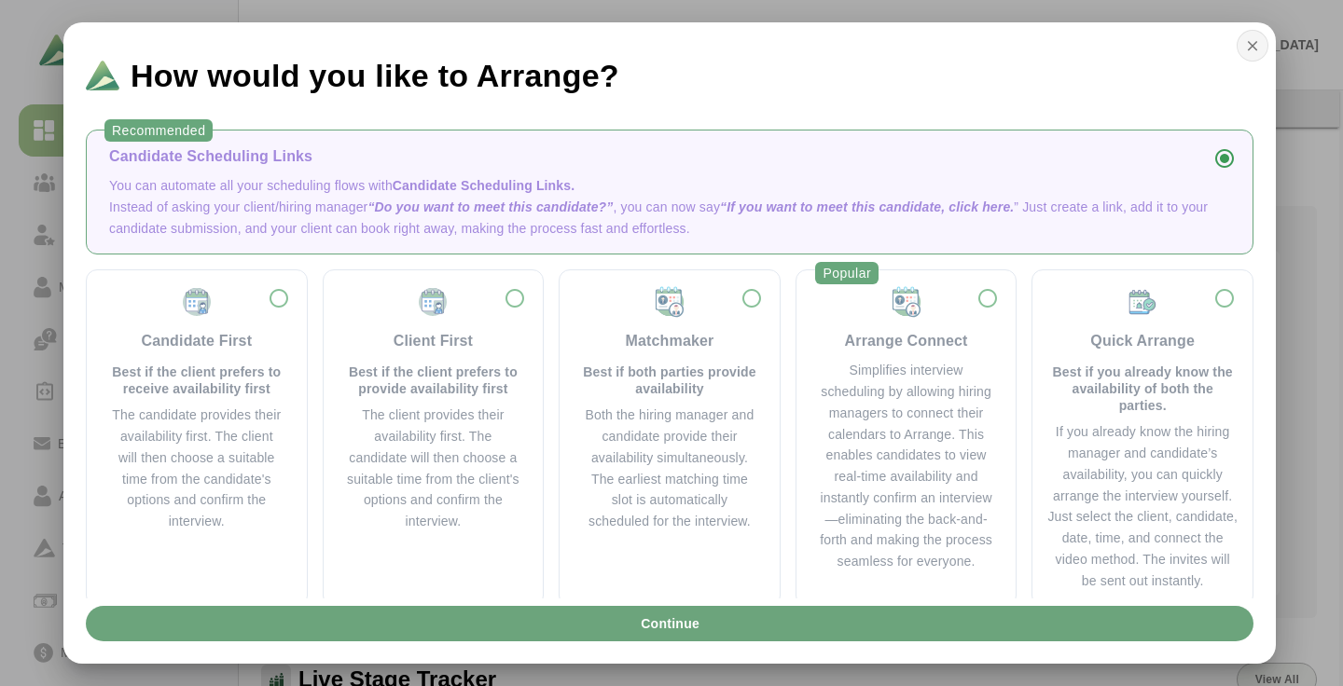
click at [1247, 48] on icon "button" at bounding box center [1252, 45] width 17 height 17
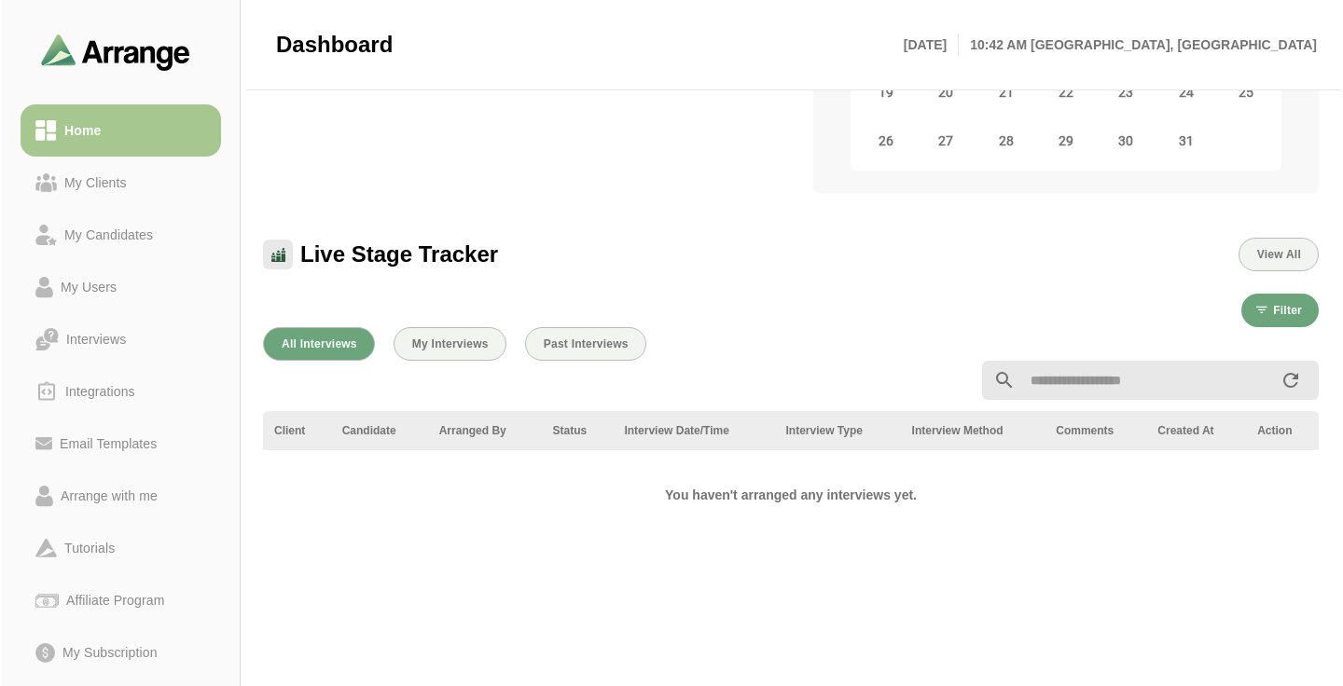
scroll to position [0, 0]
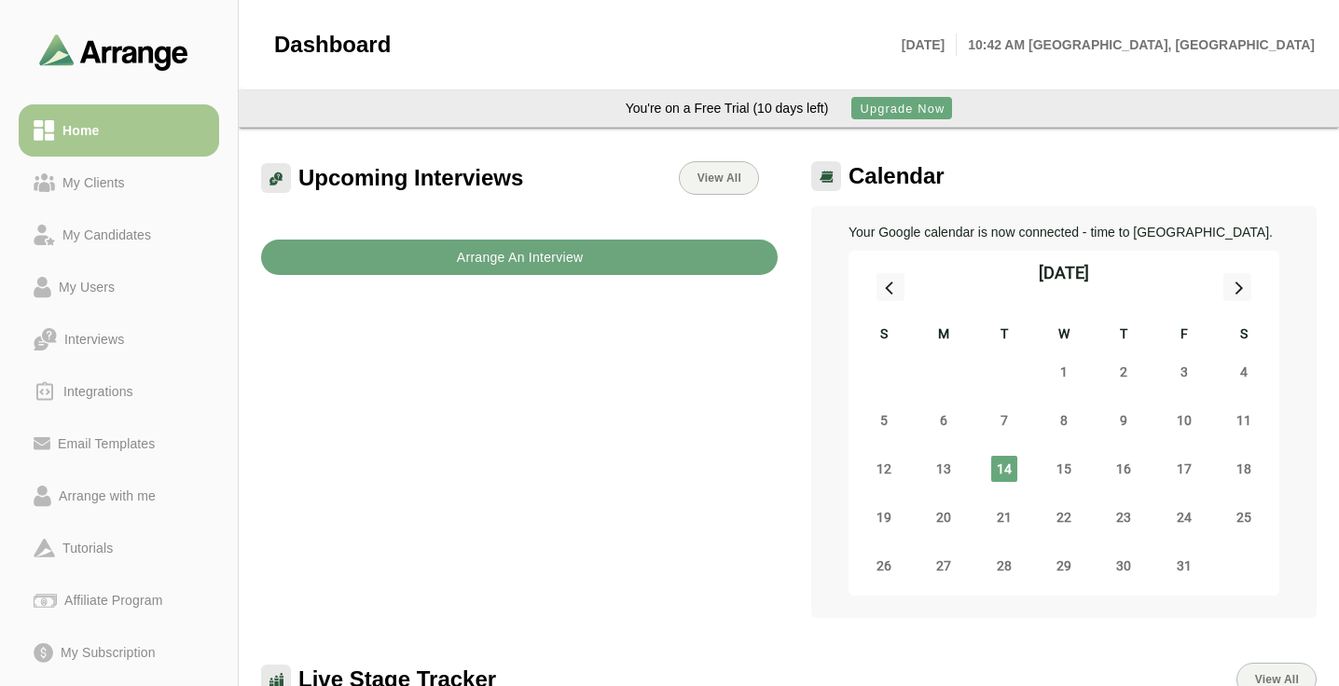
click at [425, 255] on button "Arrange An Interview" at bounding box center [519, 257] width 517 height 35
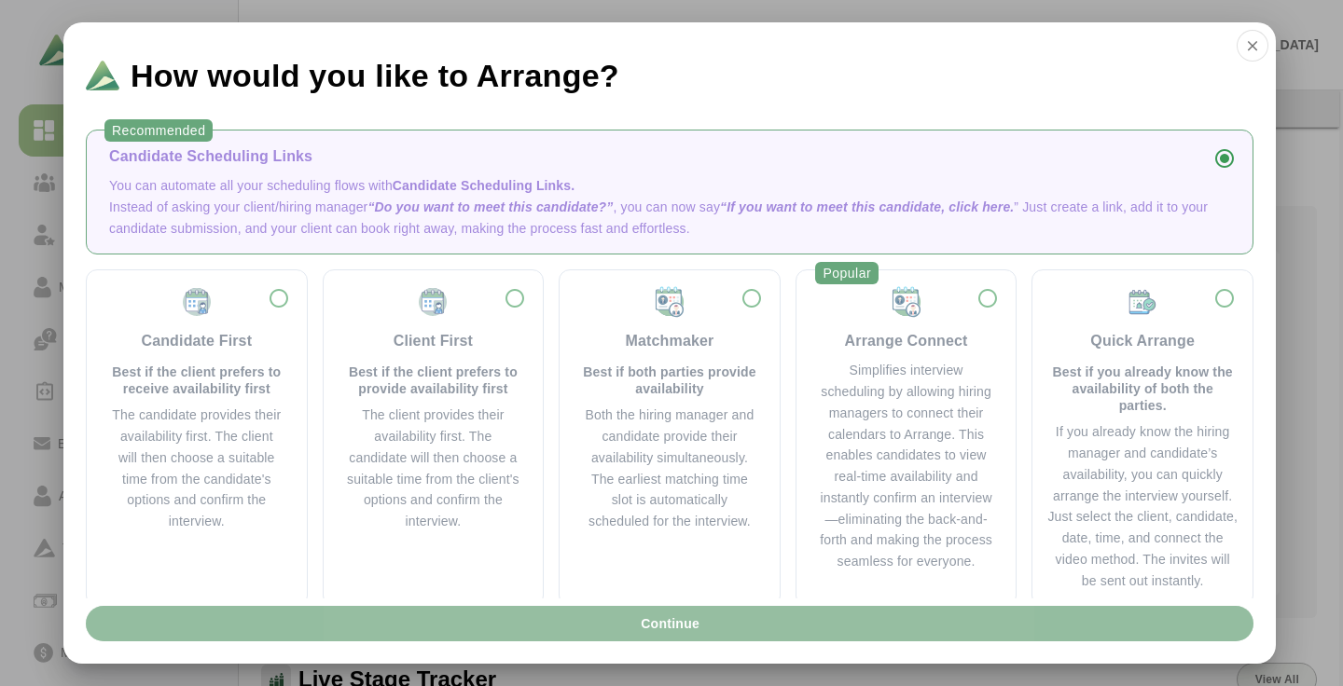
click at [804, 613] on button "Continue" at bounding box center [669, 623] width 1167 height 35
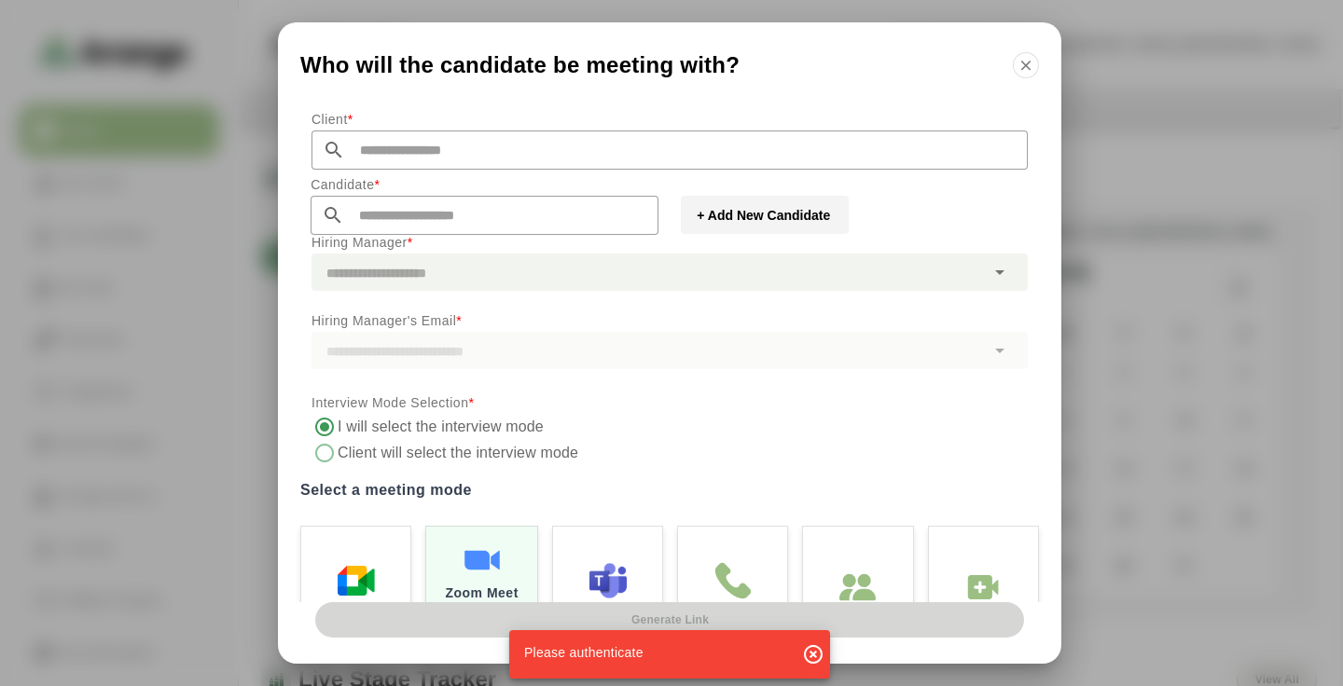
scroll to position [224, 0]
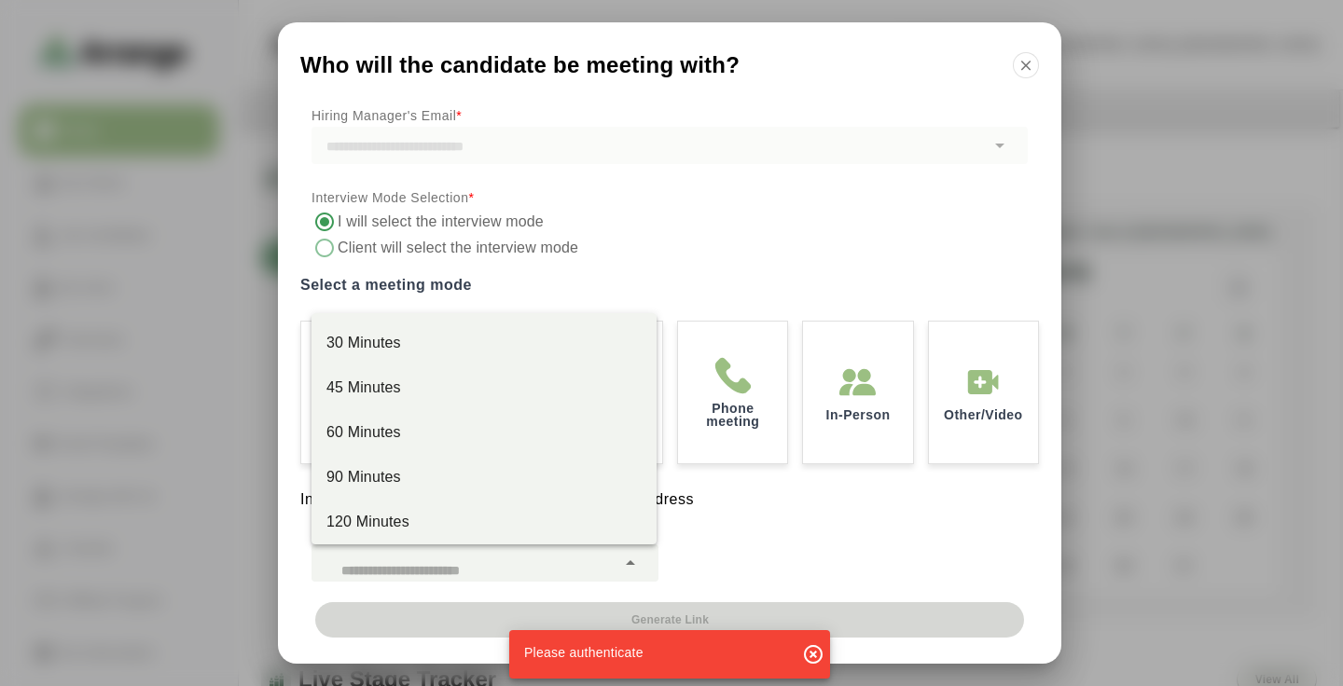
click at [510, 574] on div at bounding box center [463, 562] width 304 height 37
click at [696, 544] on div "Client * Candidate * + Add New Candidate Hiring Manager * Hiring Manager's Emai…" at bounding box center [669, 352] width 783 height 502
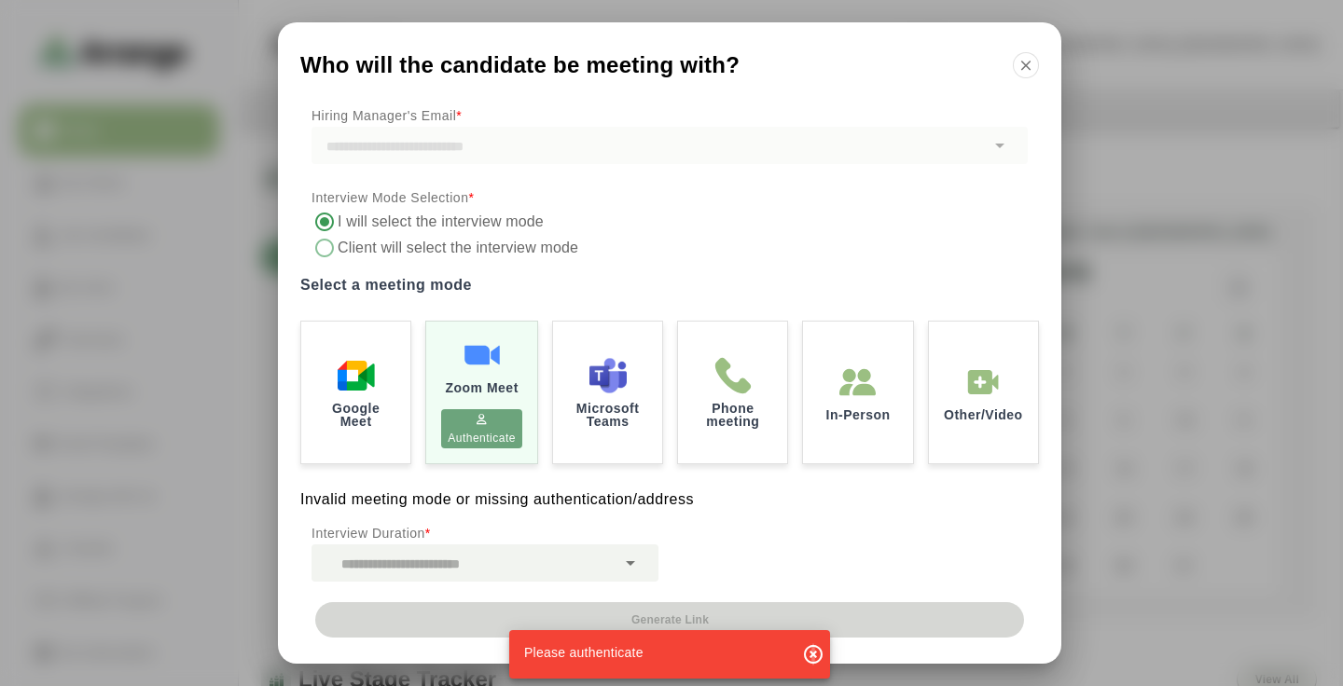
click at [814, 656] on icon "button" at bounding box center [813, 654] width 22 height 22
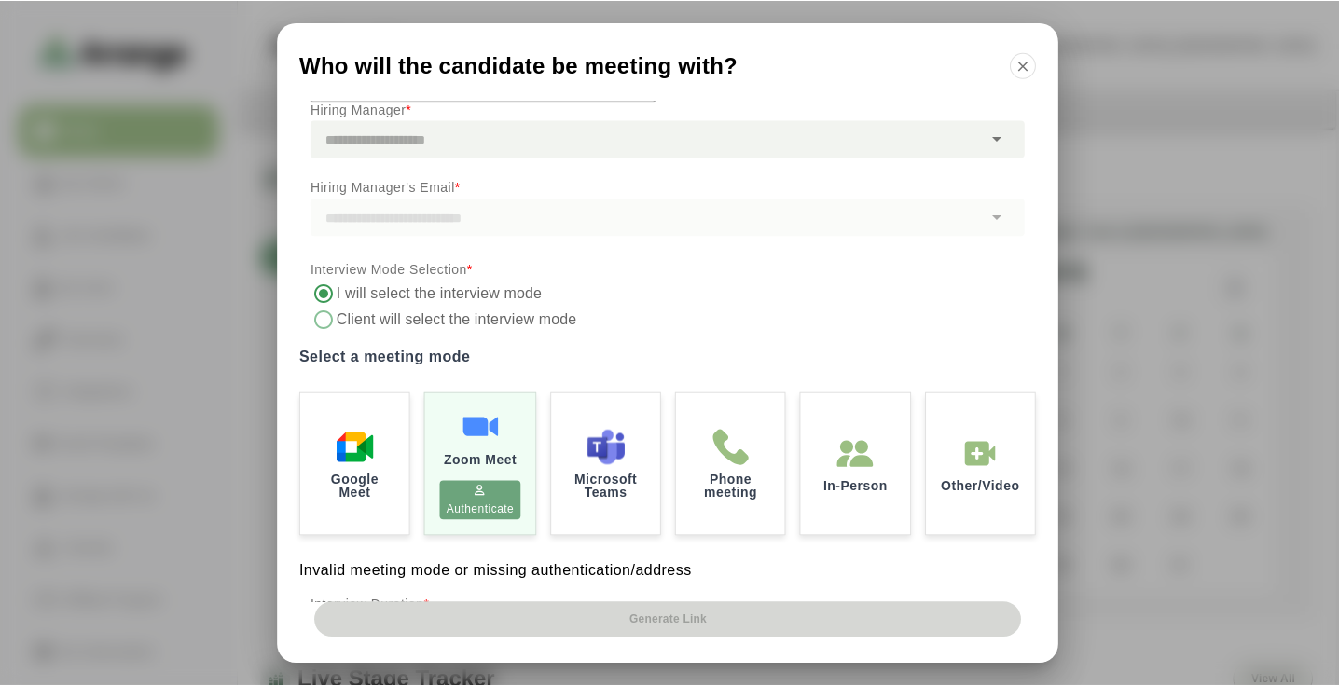
scroll to position [0, 0]
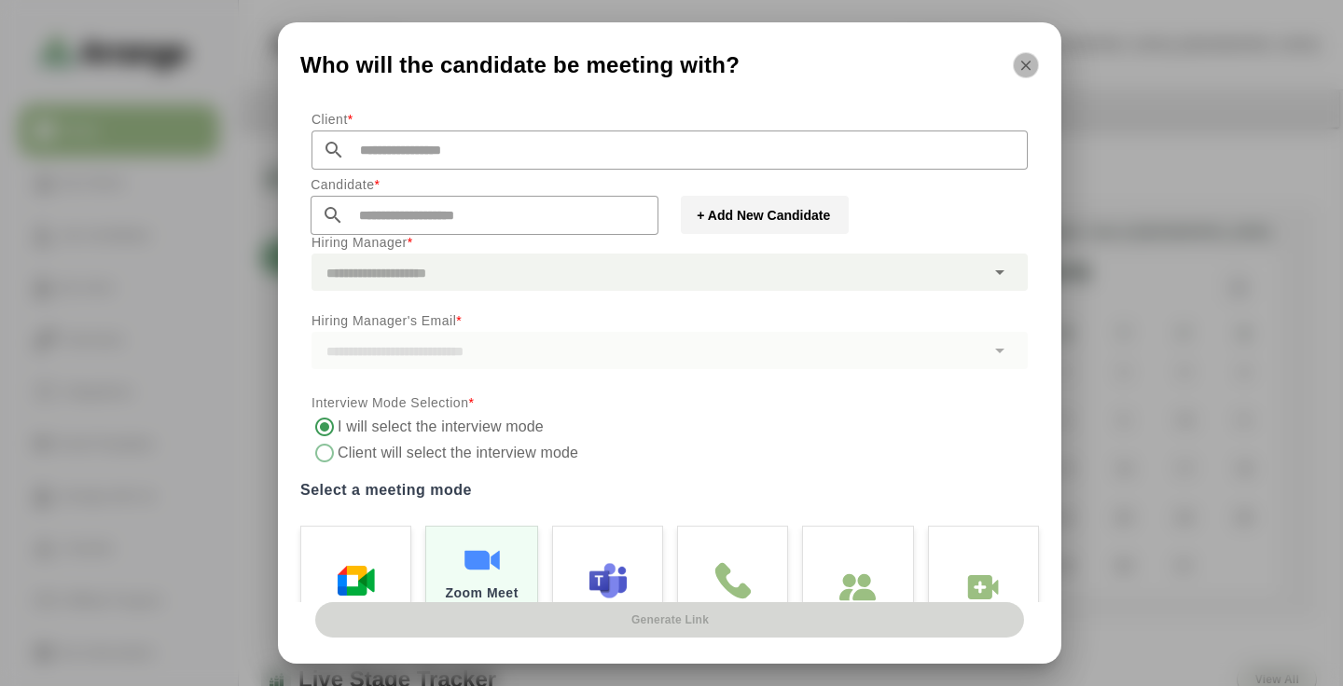
click at [1027, 62] on icon "button" at bounding box center [1025, 65] width 17 height 17
